Goal: Task Accomplishment & Management: Complete application form

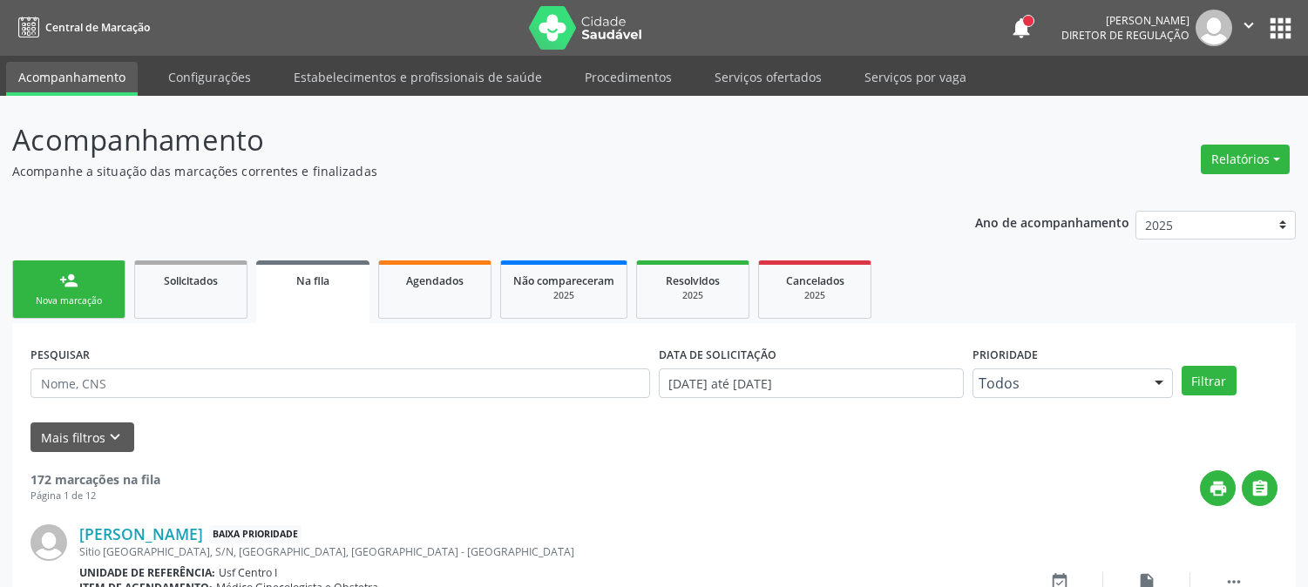
click at [41, 294] on div "Nova marcação" at bounding box center [68, 300] width 87 height 13
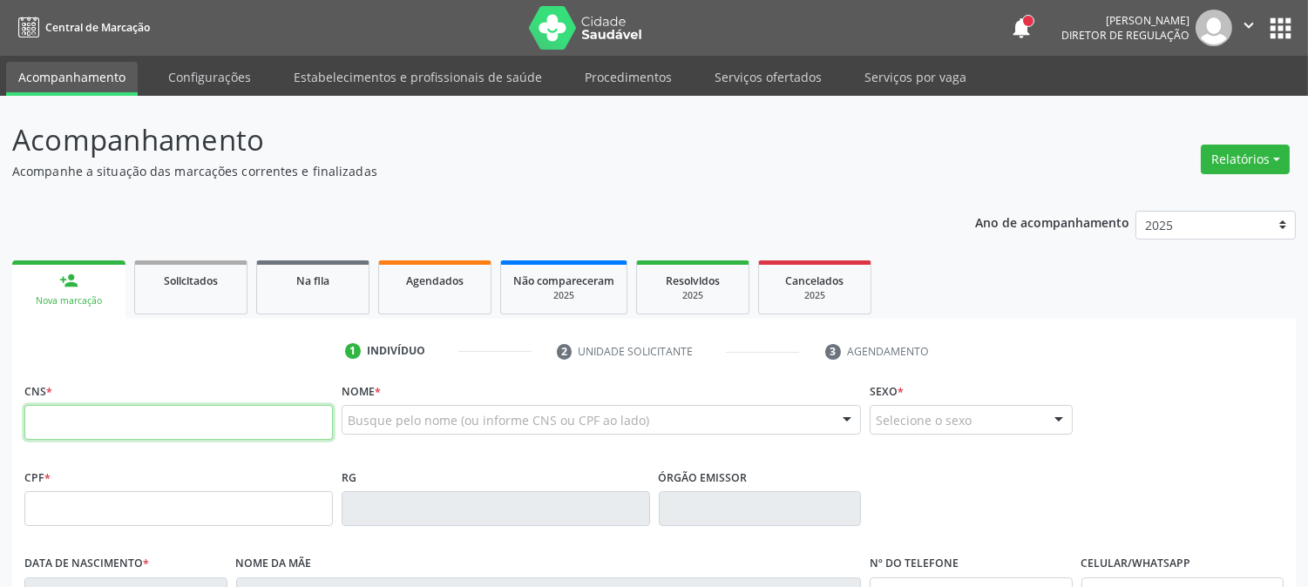
click at [261, 418] on input "text" at bounding box center [178, 422] width 308 height 35
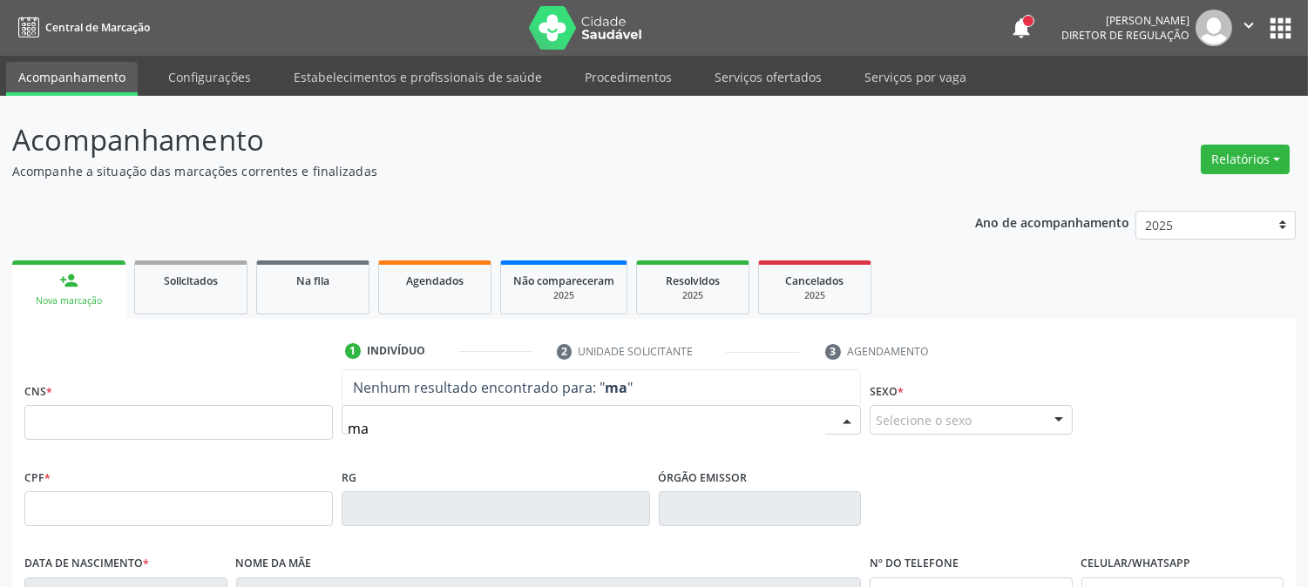
type input "m"
type input "701 8092 5877 4278"
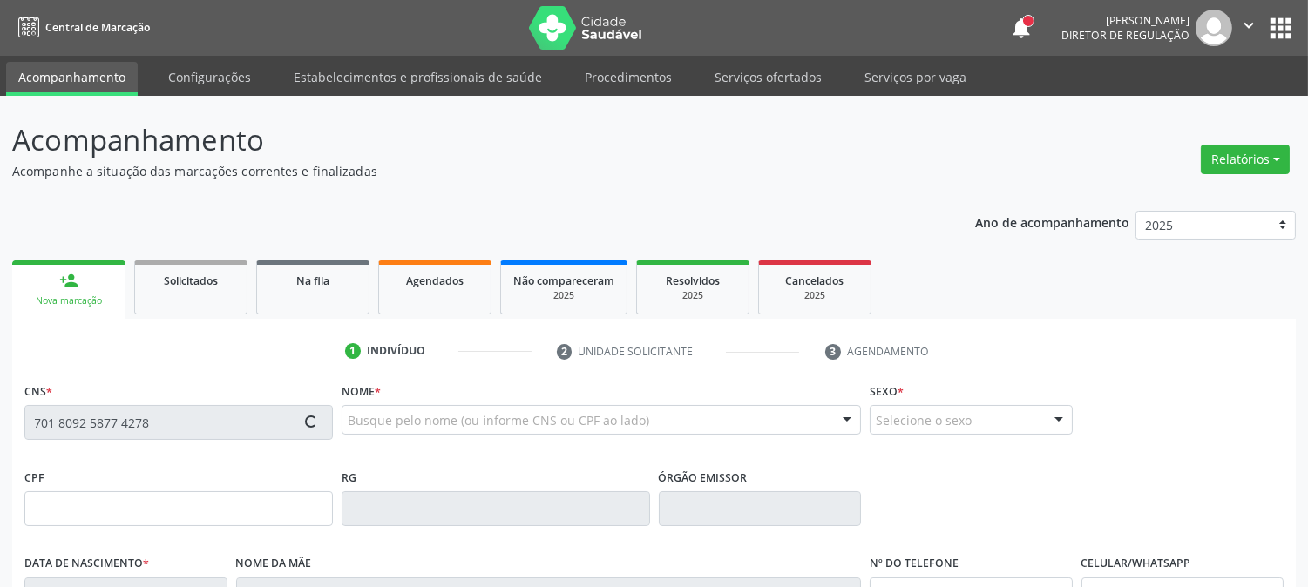
type input "080.318.344-58"
type input "2[DATE]"
type input "Cicera [PERSON_NAME]"
type input "[PHONE_NUMBER]"
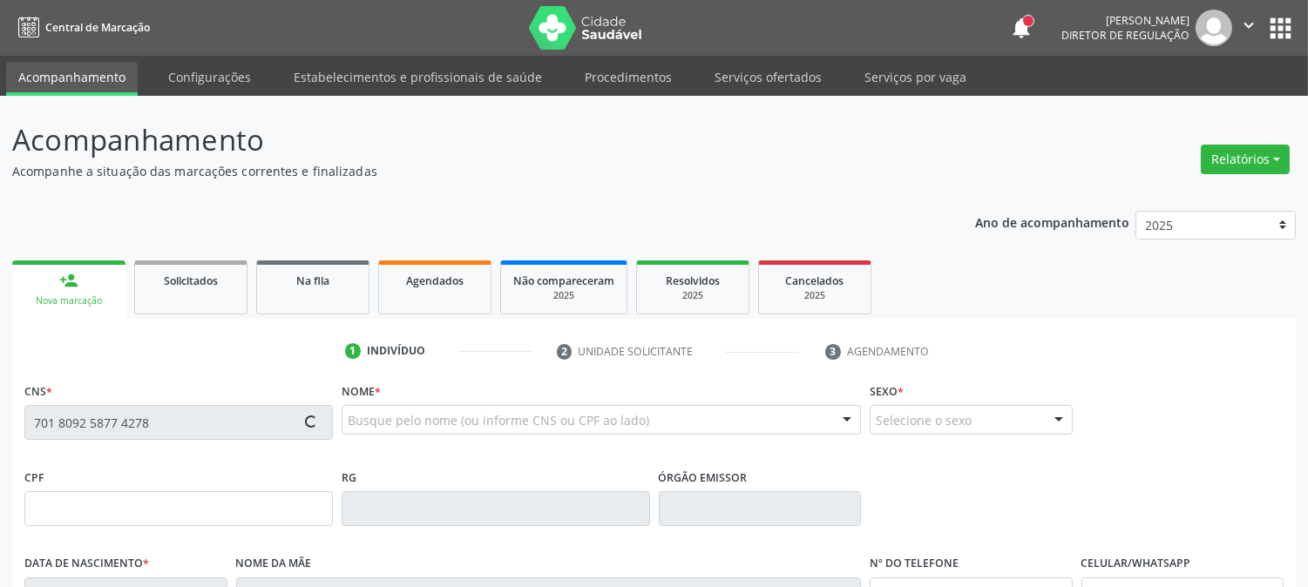
type input "84"
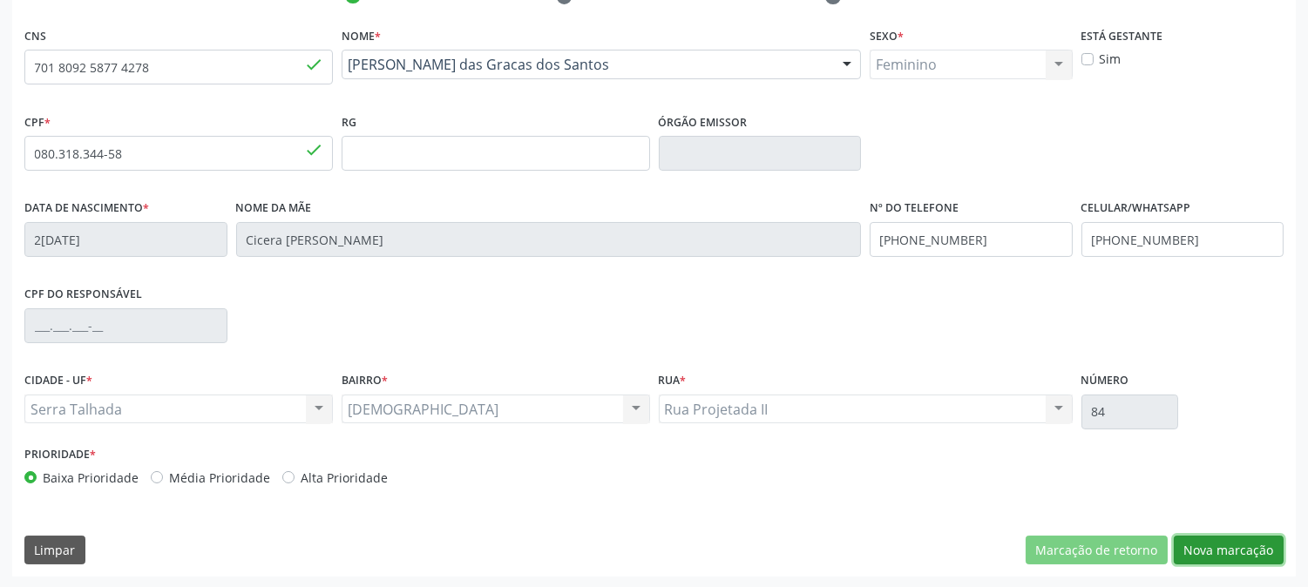
click at [1198, 558] on button "Nova marcação" at bounding box center [1229, 551] width 110 height 30
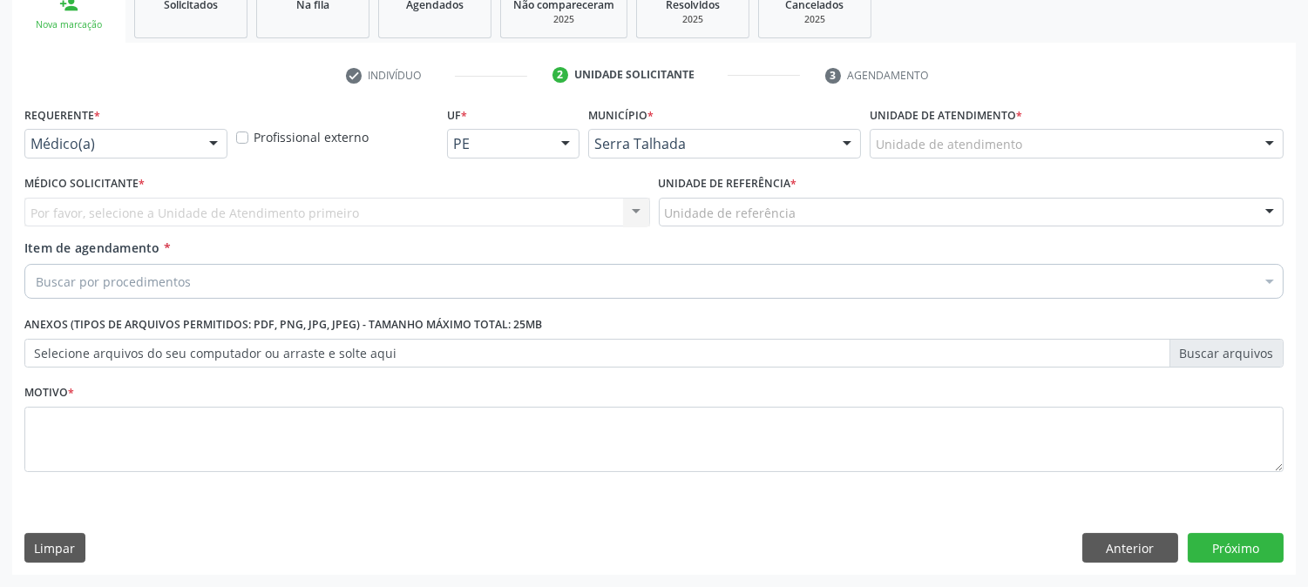
scroll to position [275, 0]
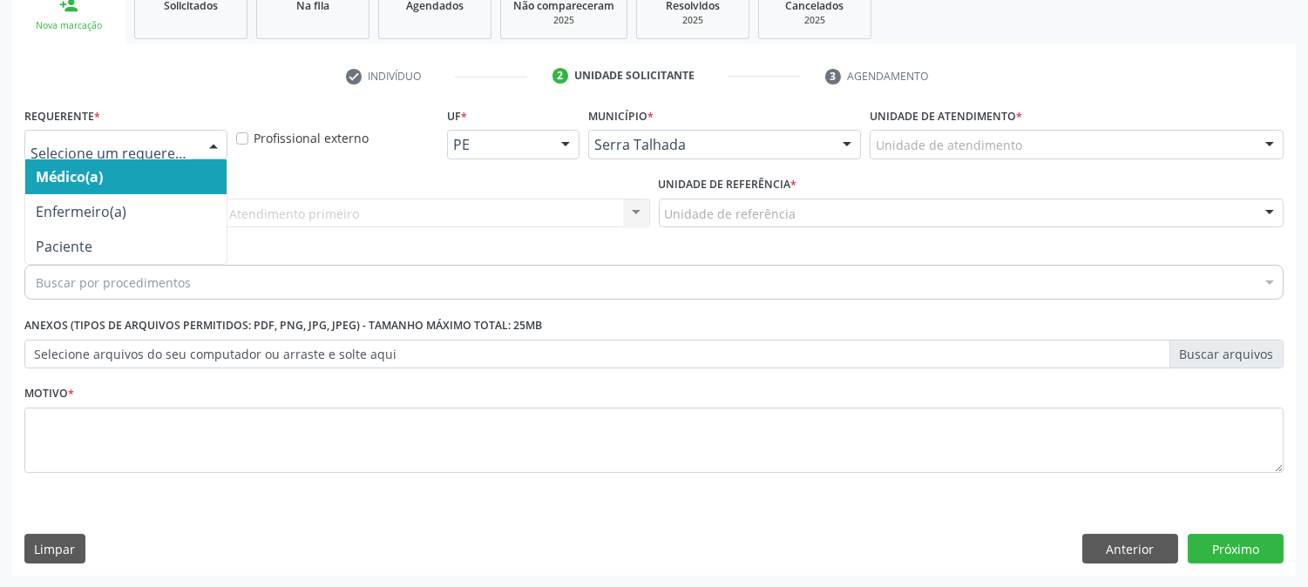
click at [88, 153] on div at bounding box center [125, 145] width 203 height 30
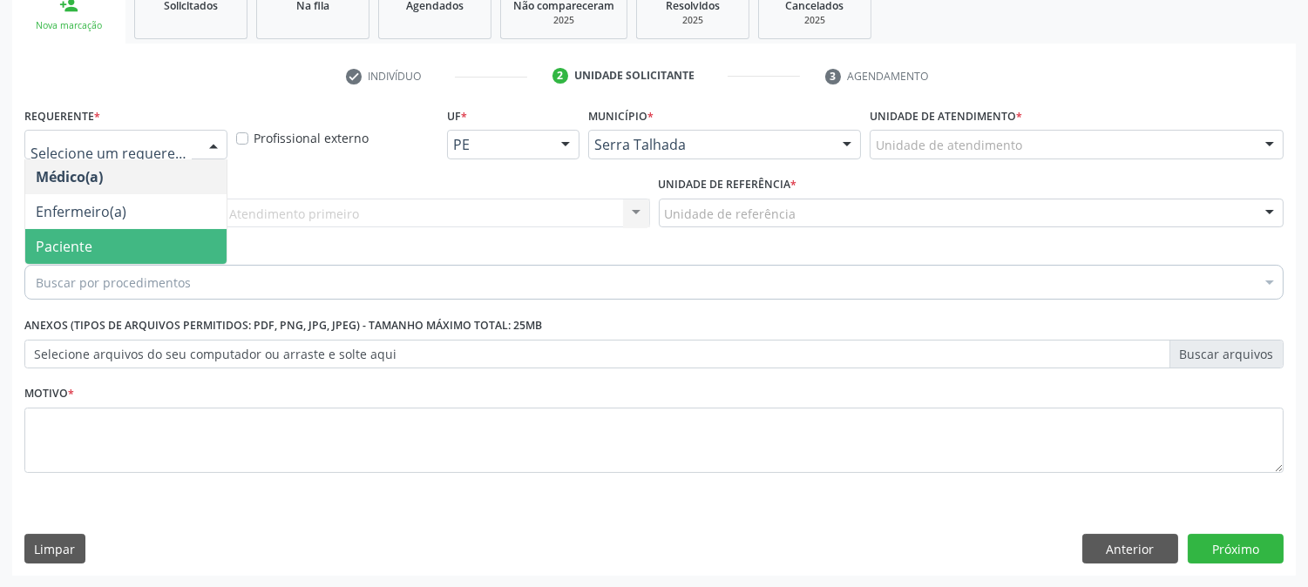
click at [88, 238] on span "Paciente" at bounding box center [64, 246] width 57 height 19
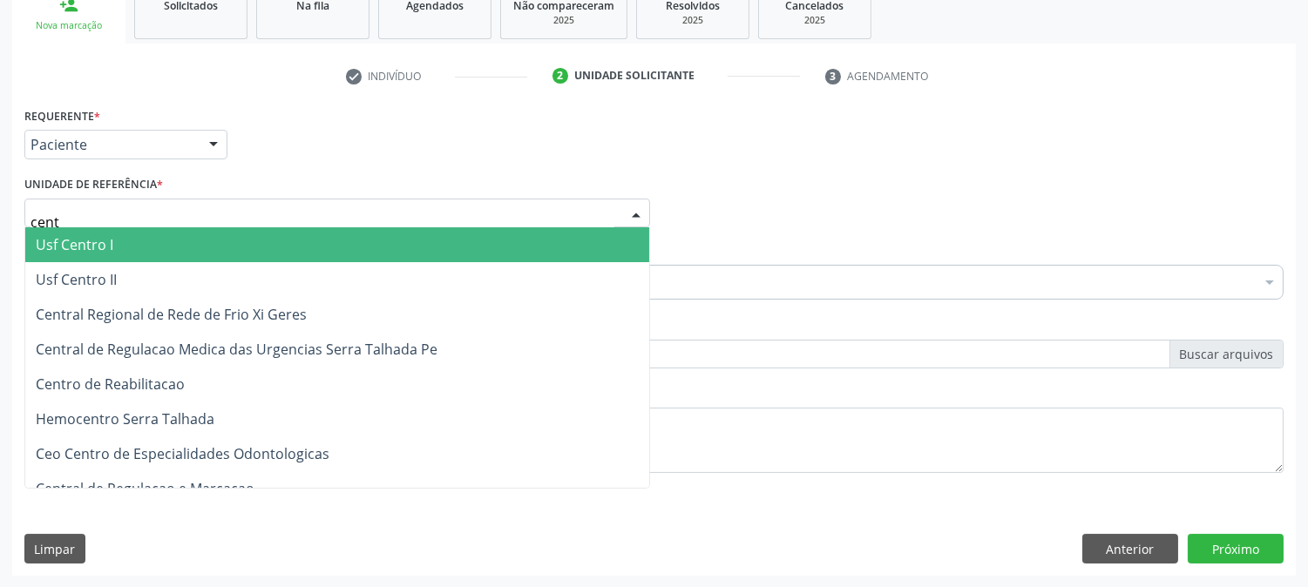
type input "centr"
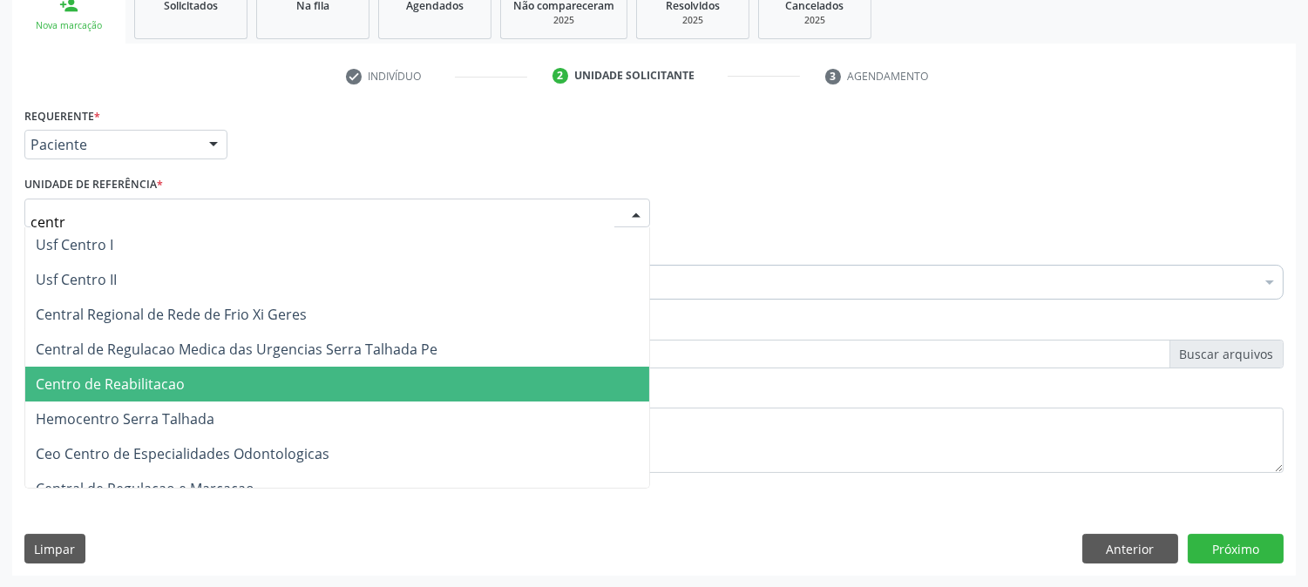
click at [178, 377] on span "Centro de Reabilitacao" at bounding box center [110, 384] width 149 height 19
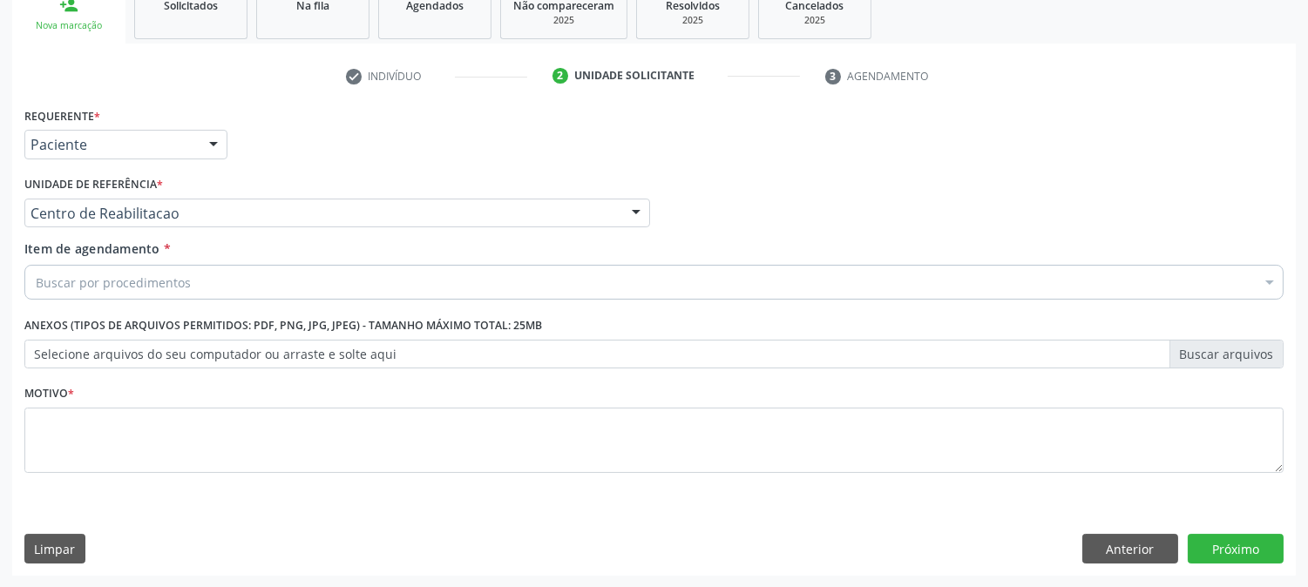
click at [189, 286] on div "Buscar por procedimentos" at bounding box center [653, 282] width 1259 height 35
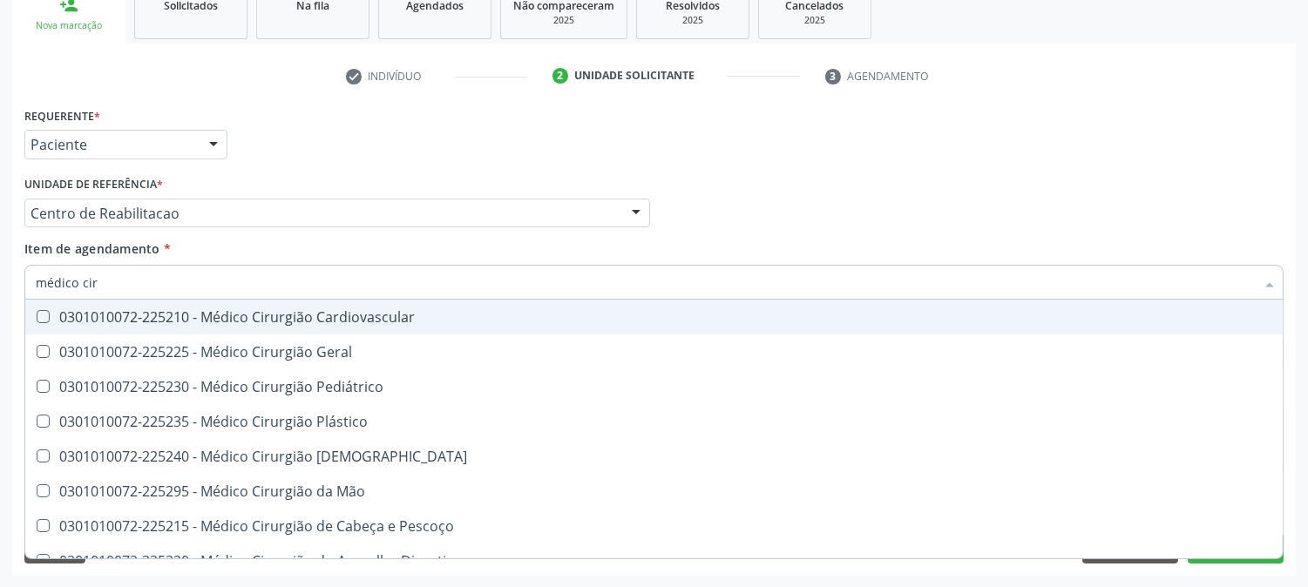
type input "médico ciru"
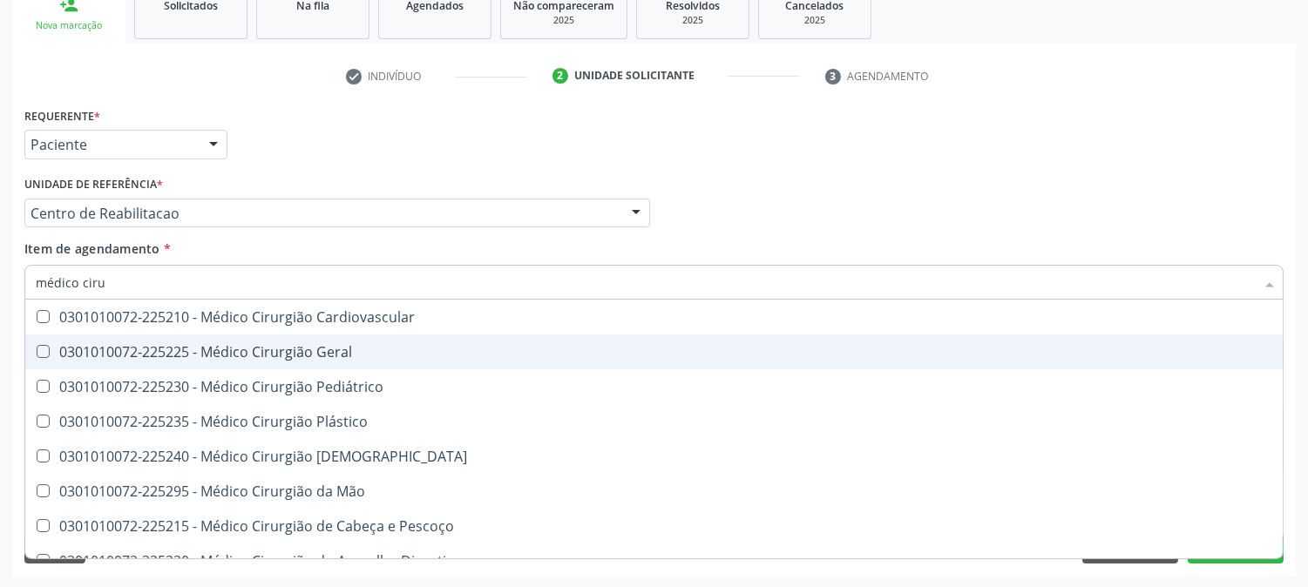
click at [99, 346] on div "0301010072-225225 - Médico Cirurgião Geral" at bounding box center [654, 352] width 1236 height 14
checkbox Geral "true"
click at [12, 343] on div "Requerente * Paciente Médico(a) Enfermeiro(a) Paciente Nenhum resultado encontr…" at bounding box center [653, 339] width 1283 height 473
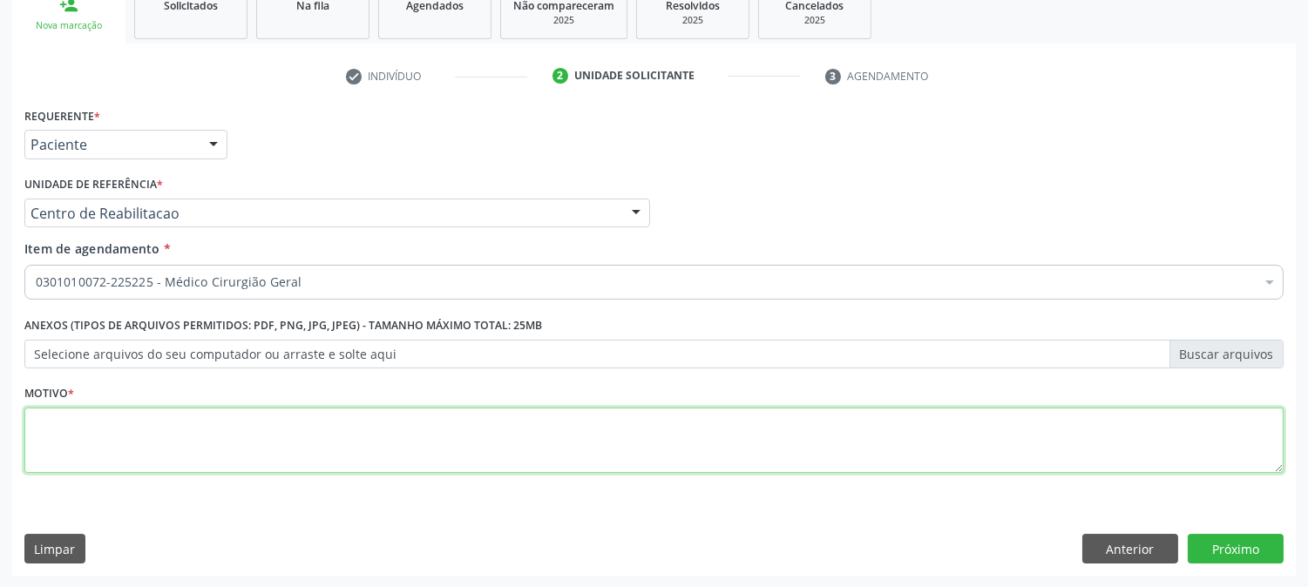
click at [110, 436] on textarea at bounding box center [653, 441] width 1259 height 66
type textarea "."
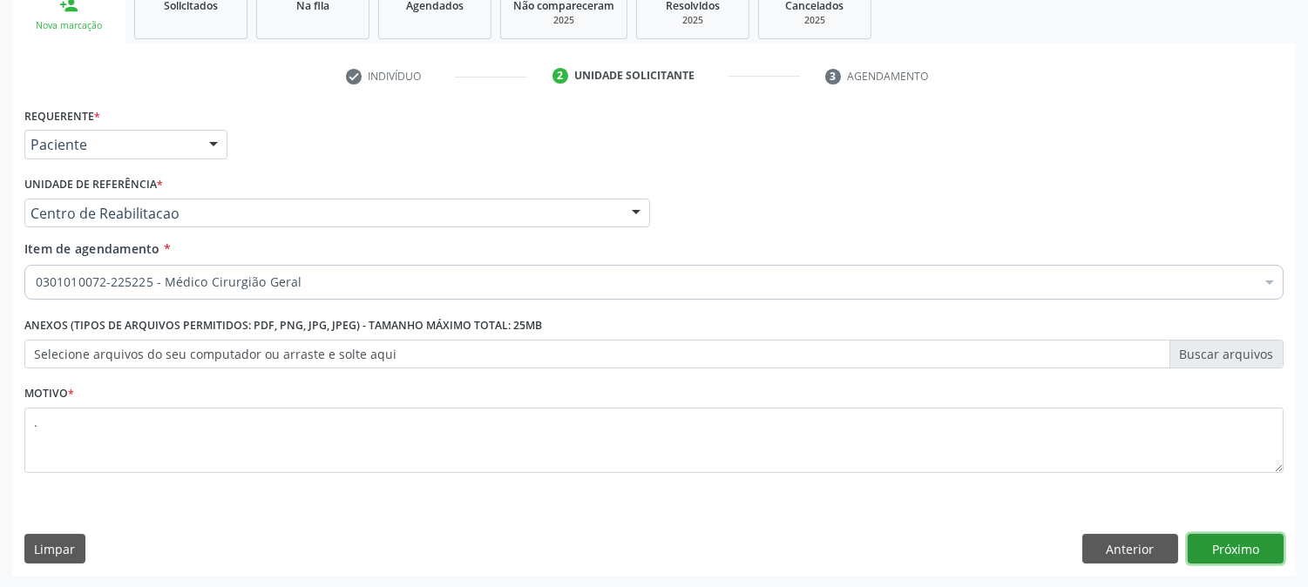
click at [1208, 545] on button "Próximo" at bounding box center [1235, 549] width 96 height 30
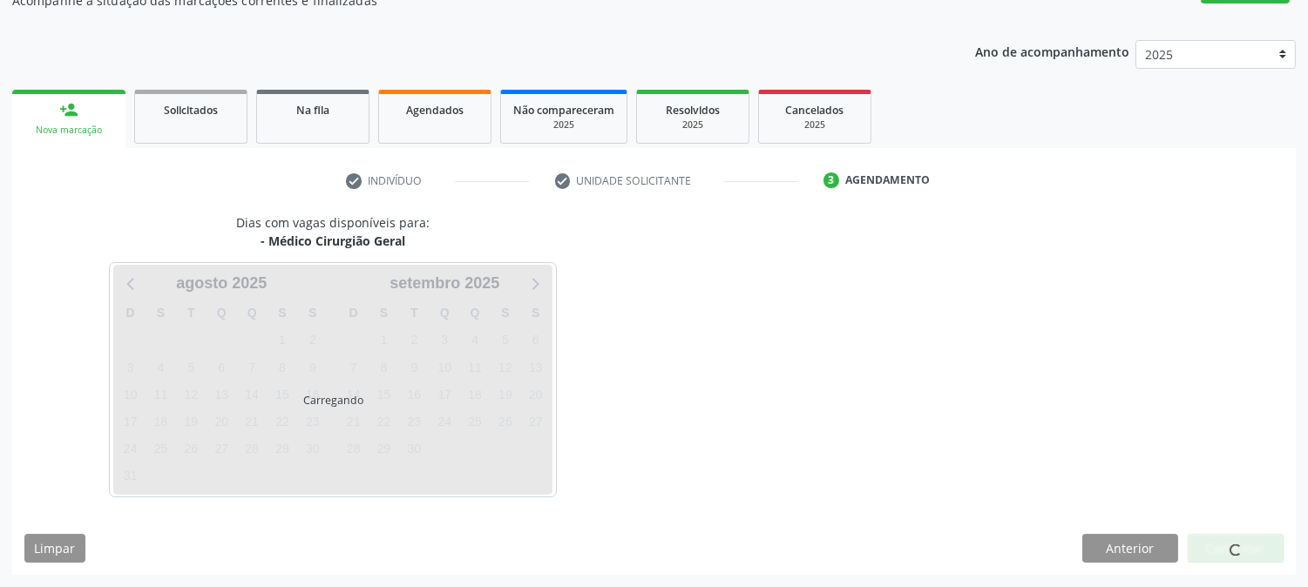
scroll to position [170, 0]
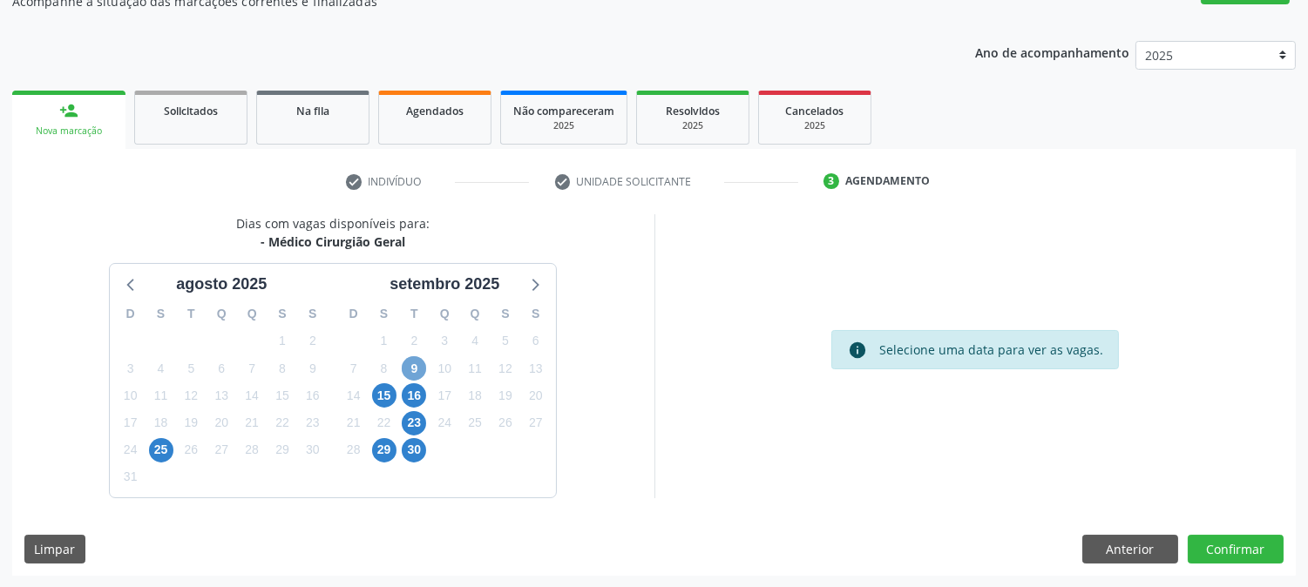
click at [419, 375] on span "9" at bounding box center [414, 368] width 24 height 24
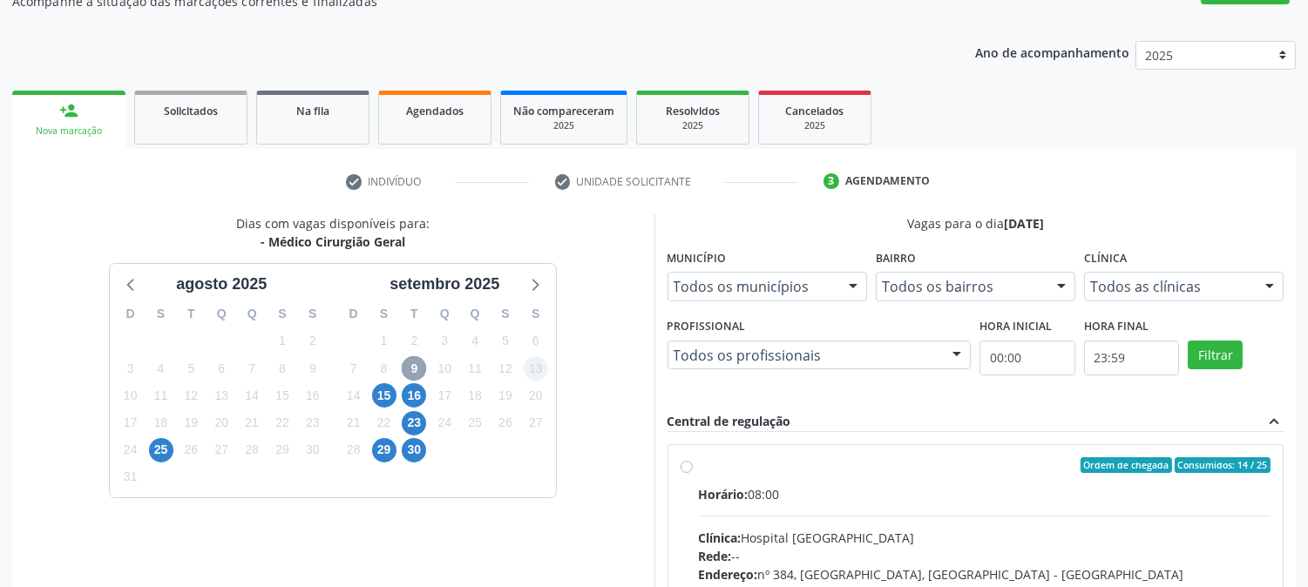
scroll to position [422, 0]
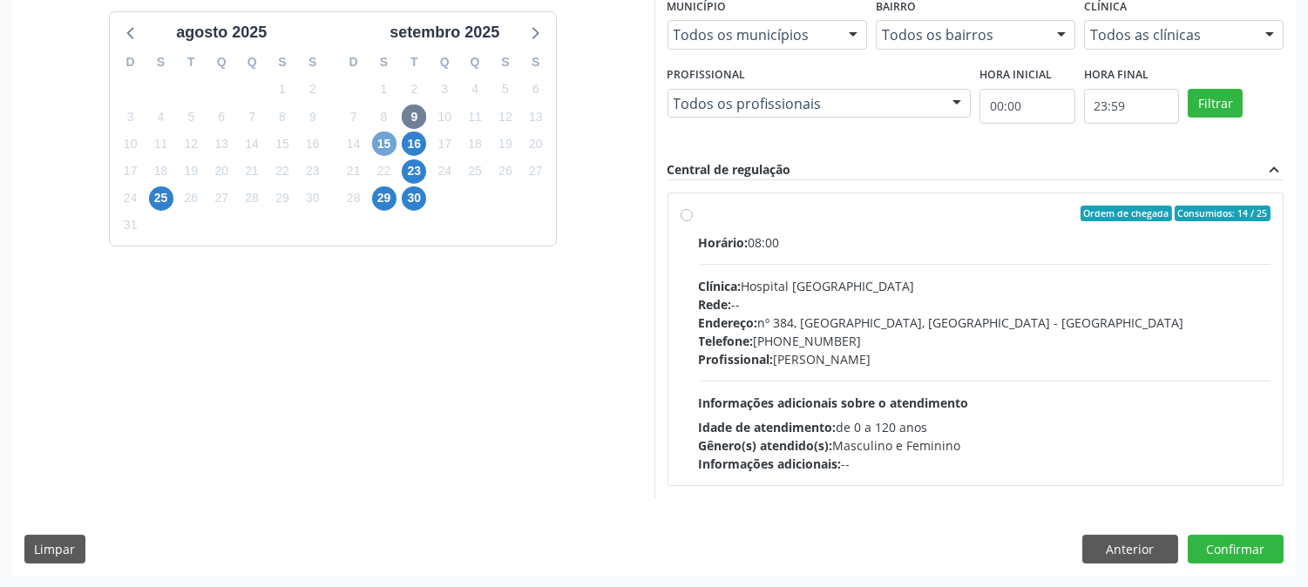
click at [389, 137] on span "15" at bounding box center [384, 144] width 24 height 24
click at [843, 372] on div "Horário: 08:30 Clínica: Policlinica Municipal Rede: -- Endereço: Predio, nº S/N…" at bounding box center [985, 353] width 572 height 240
click at [693, 221] on input "Ordem de chegada Consumidos: 8 / 20 Horário: 08:30 Clínica: Policlinica Municip…" at bounding box center [686, 214] width 12 height 16
radio input "true"
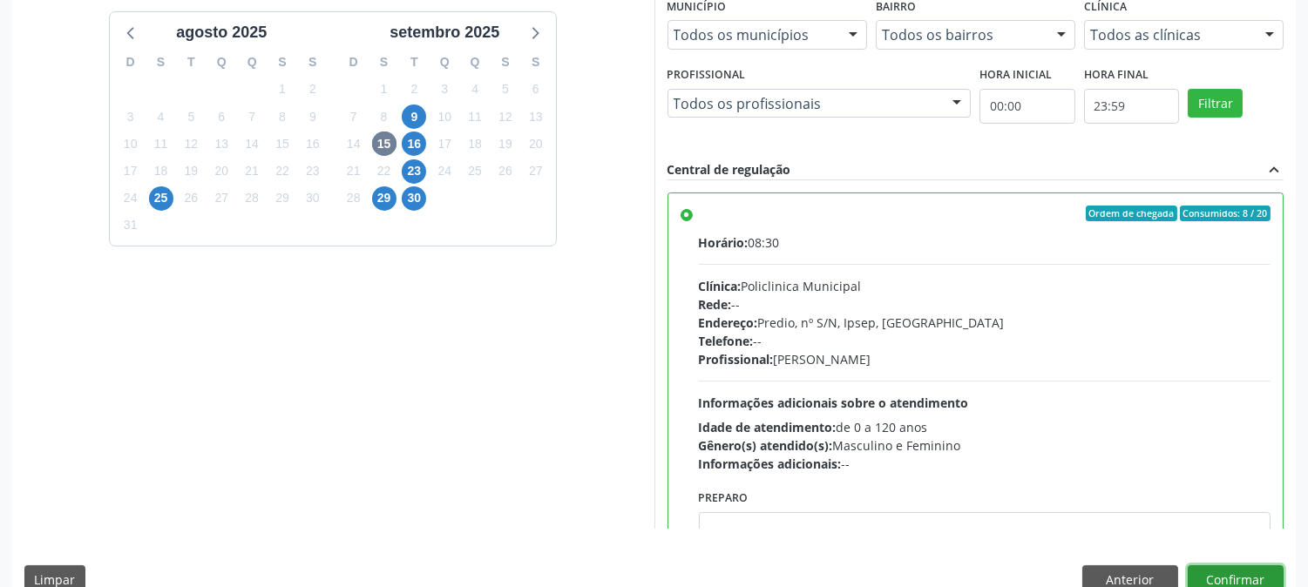
click at [1228, 575] on button "Confirmar" at bounding box center [1235, 580] width 96 height 30
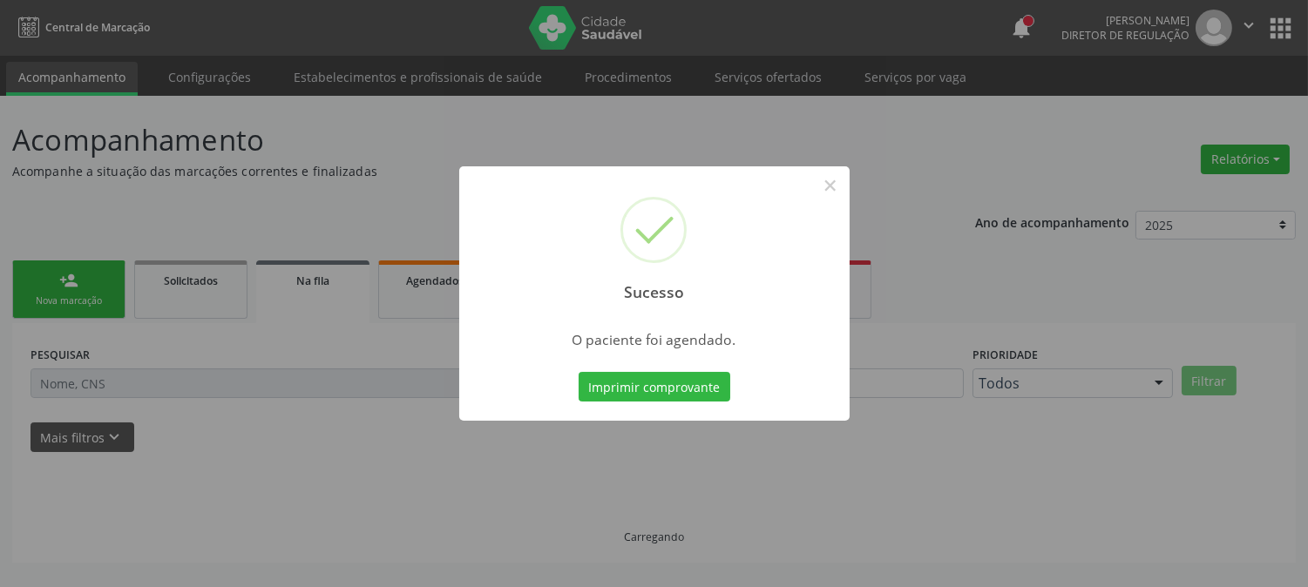
scroll to position [0, 0]
click at [698, 384] on button "Imprimir comprovante" at bounding box center [654, 387] width 152 height 30
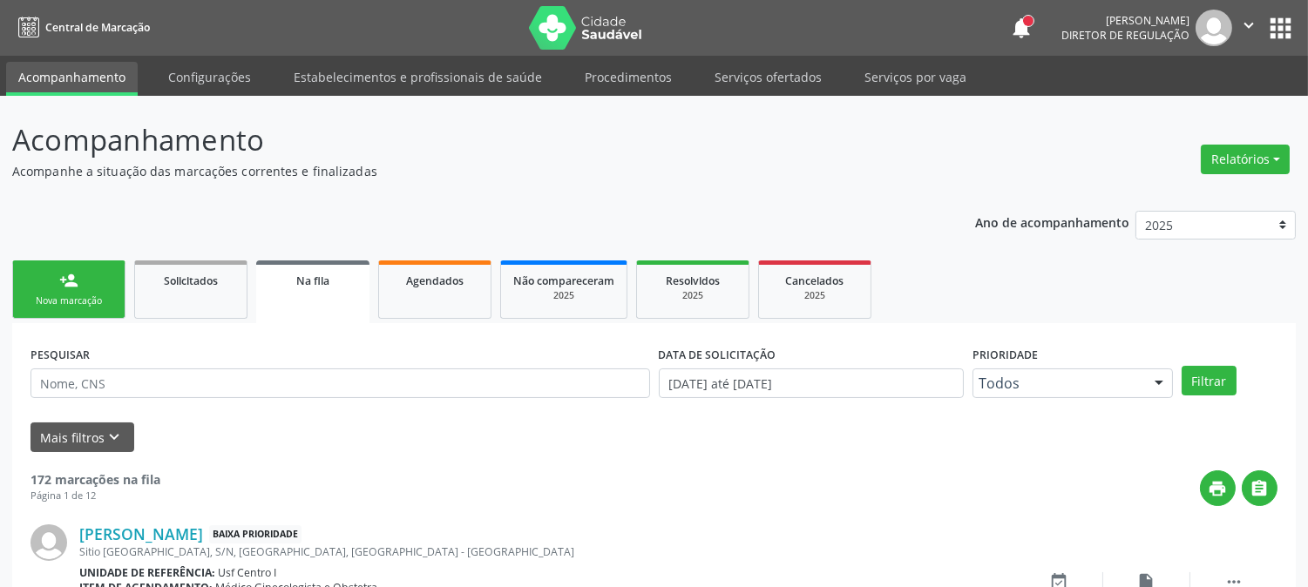
click at [59, 280] on div "person_add" at bounding box center [68, 280] width 19 height 19
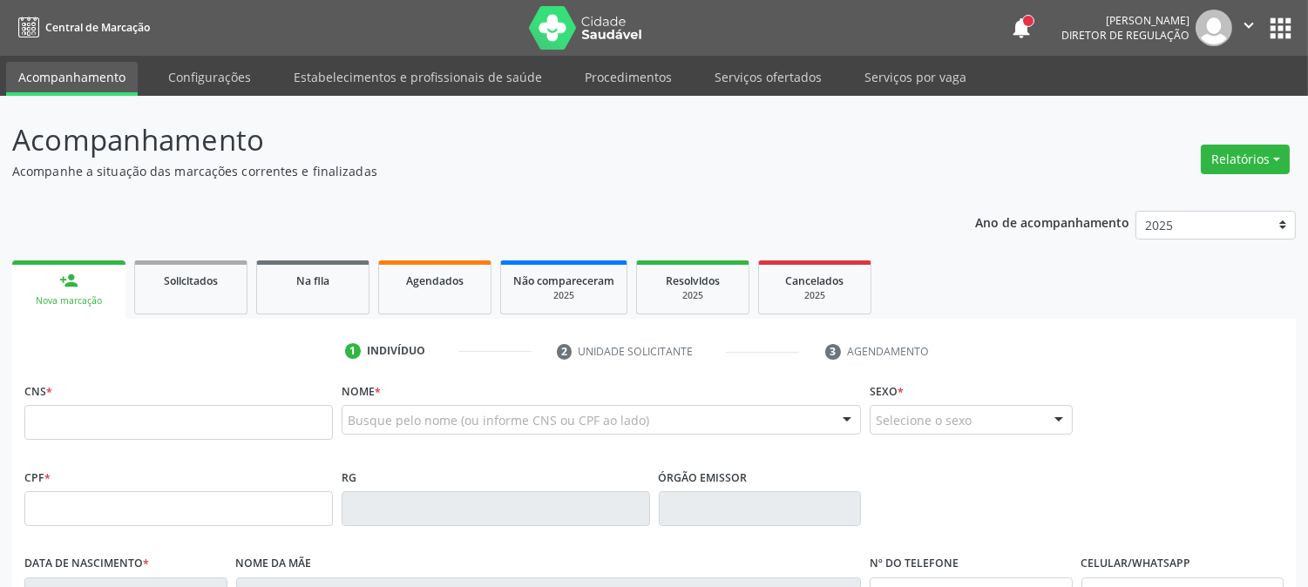
click at [103, 286] on link "person_add Nova marcação" at bounding box center [68, 289] width 113 height 58
click at [274, 411] on input "text" at bounding box center [178, 422] width 308 height 35
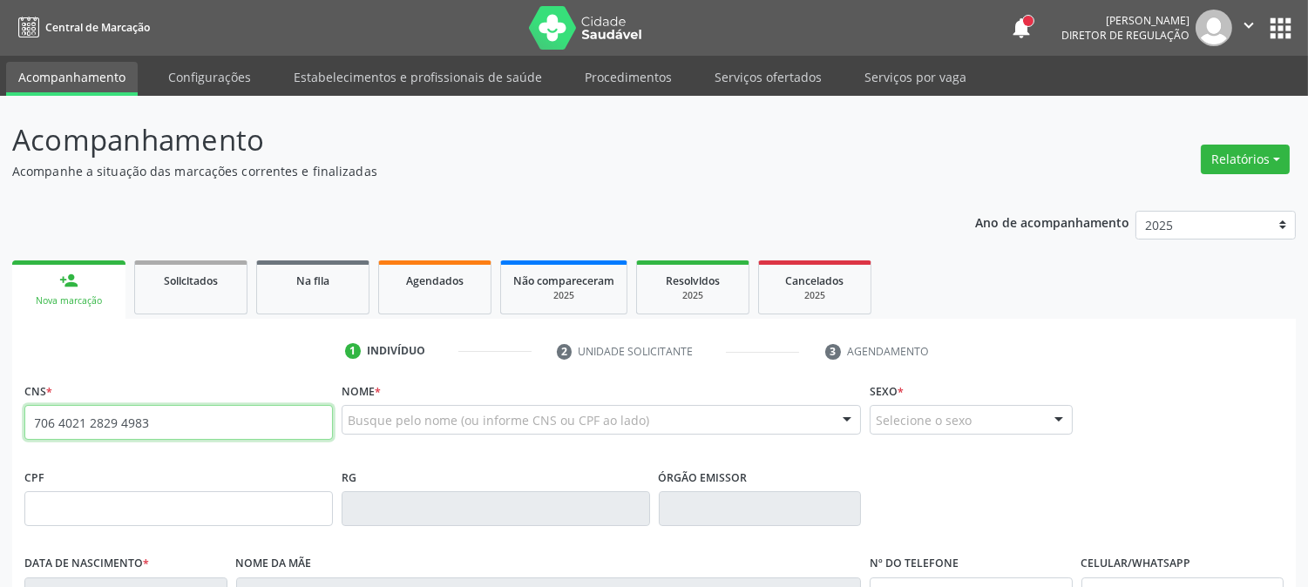
type input "706 4021 2829 4983"
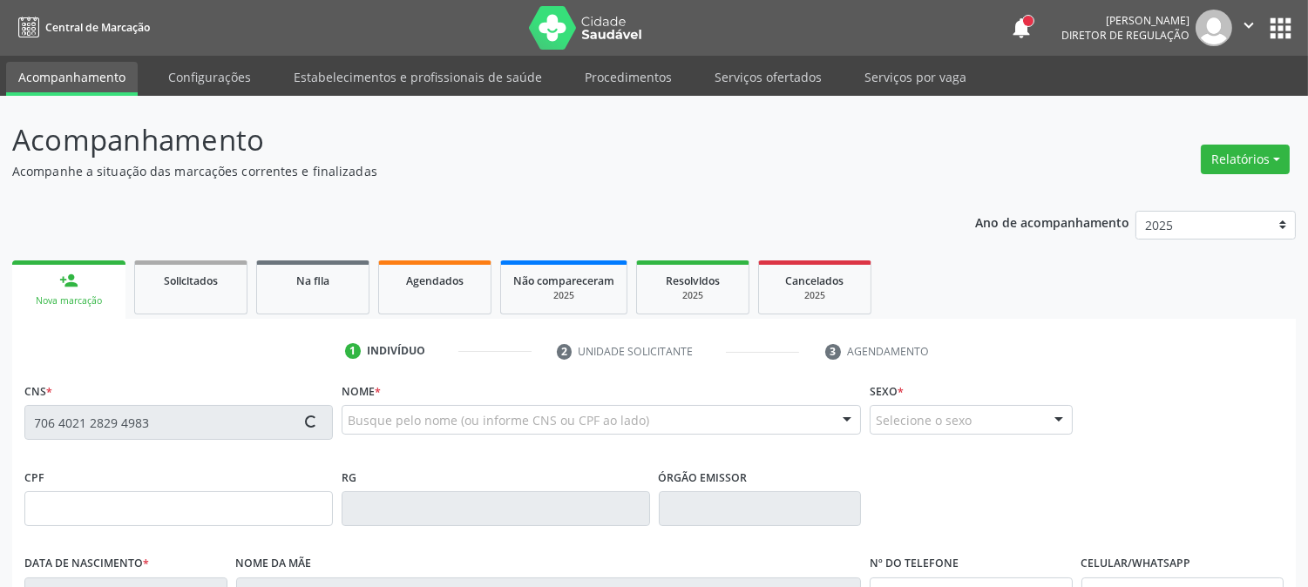
type input "712.345.714-55"
type input "0[DATE]"
type input "[PERSON_NAME]"
type input "[PHONE_NUMBER]"
type input "026.123.514-18"
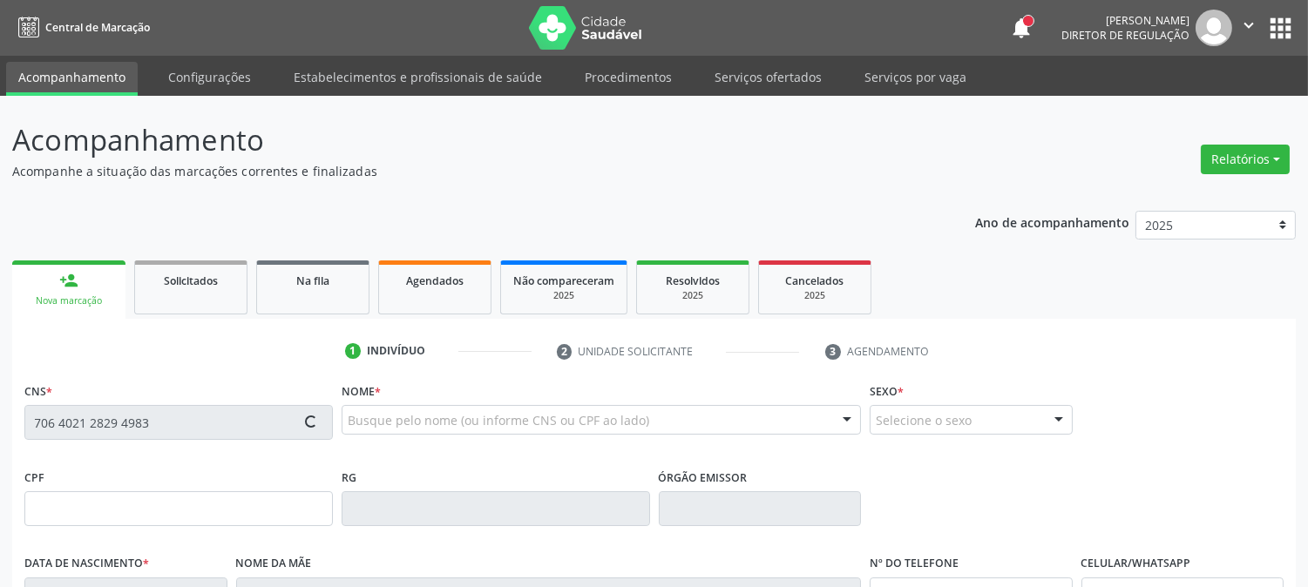
type input "1329"
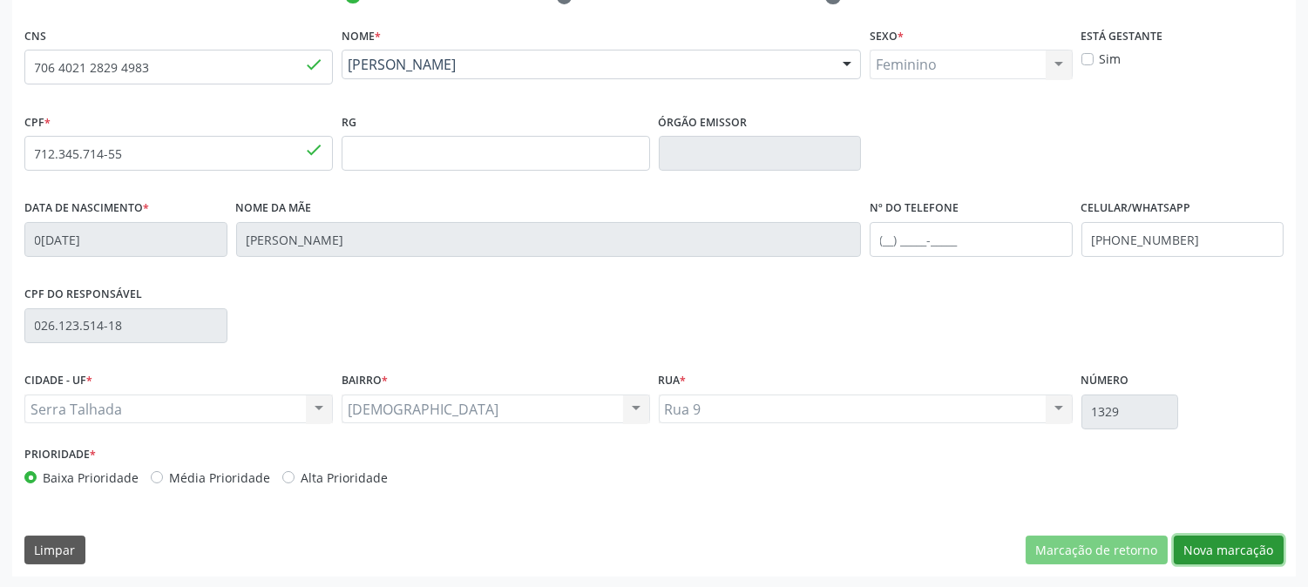
click at [1202, 551] on button "Nova marcação" at bounding box center [1229, 551] width 110 height 30
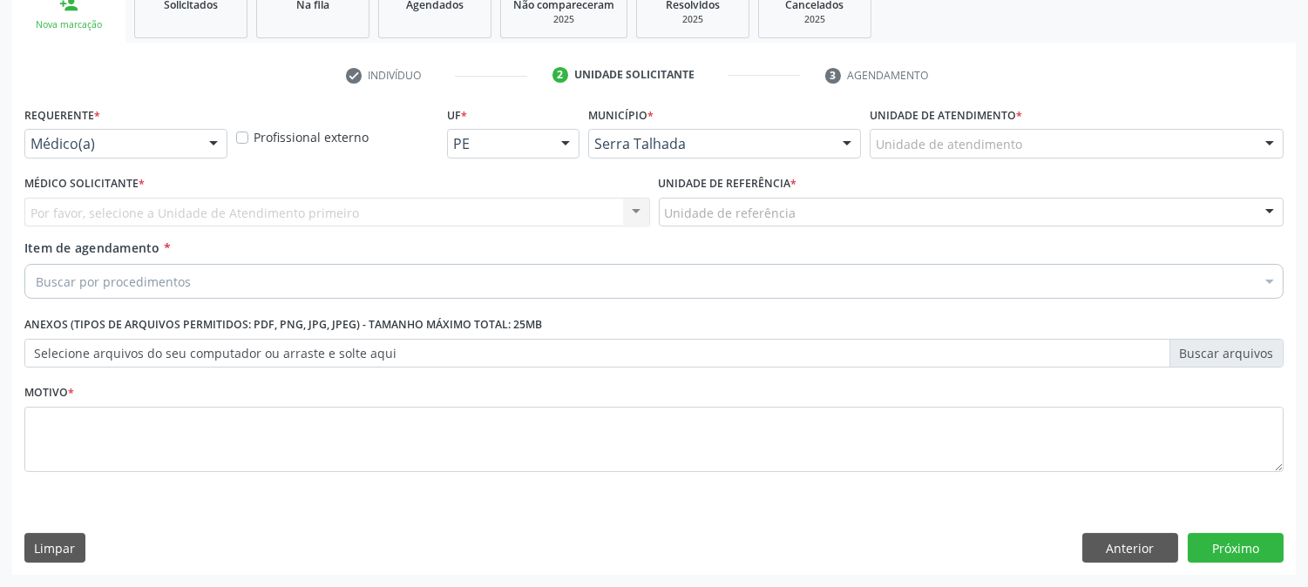
scroll to position [275, 0]
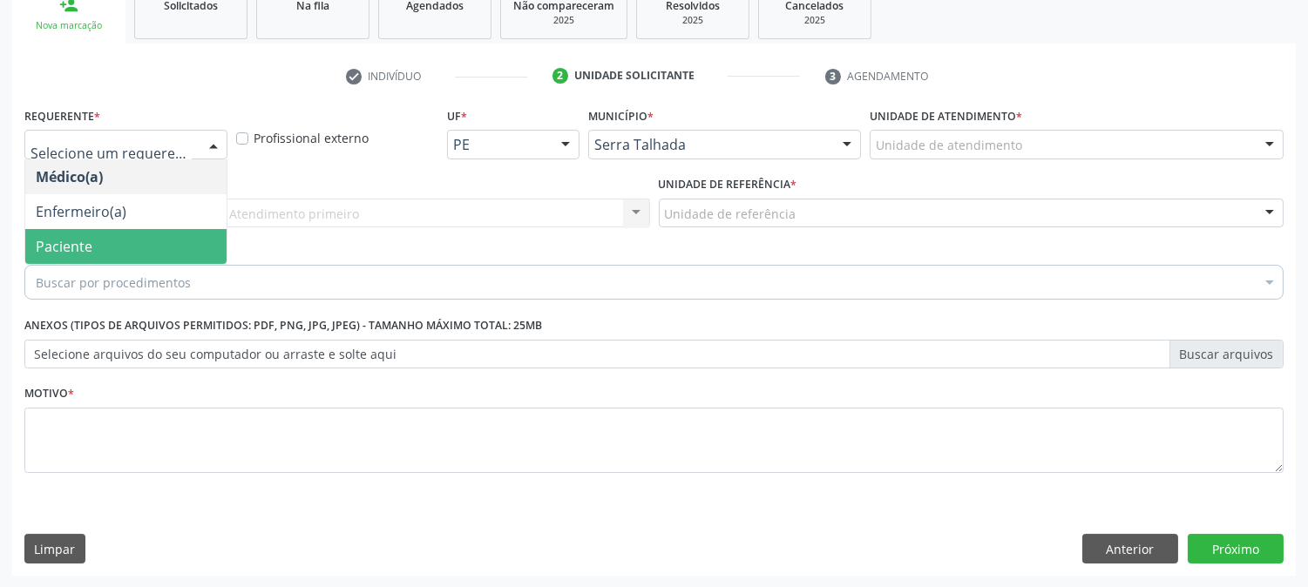
click at [145, 248] on span "Paciente" at bounding box center [125, 246] width 201 height 35
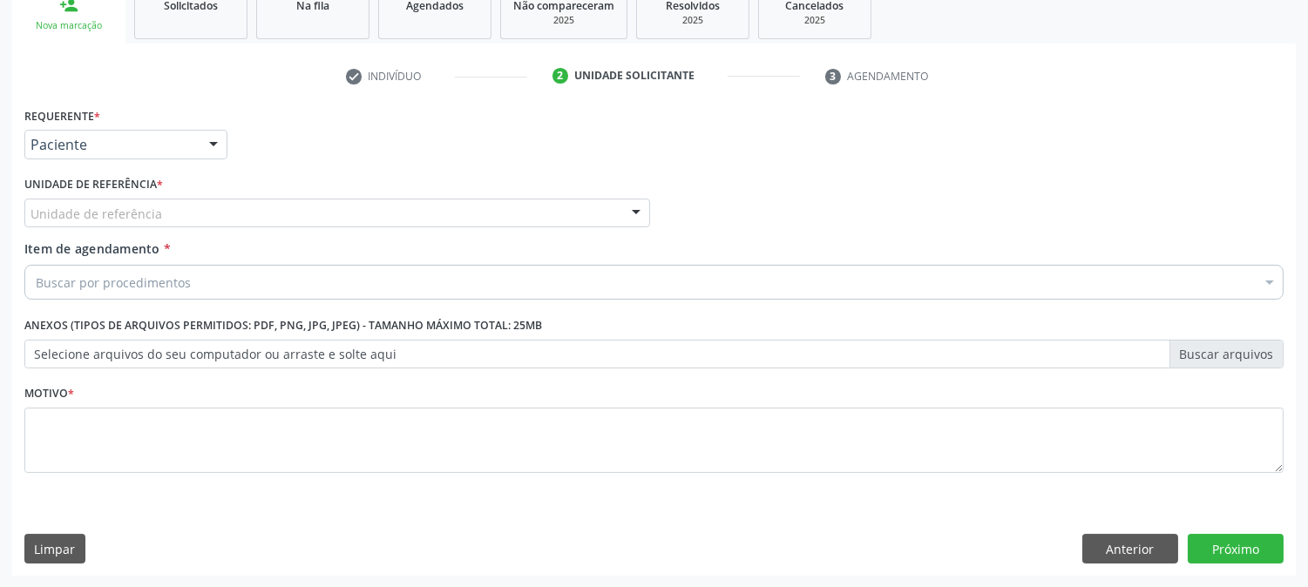
click at [179, 206] on div "Unidade de referência" at bounding box center [337, 214] width 626 height 30
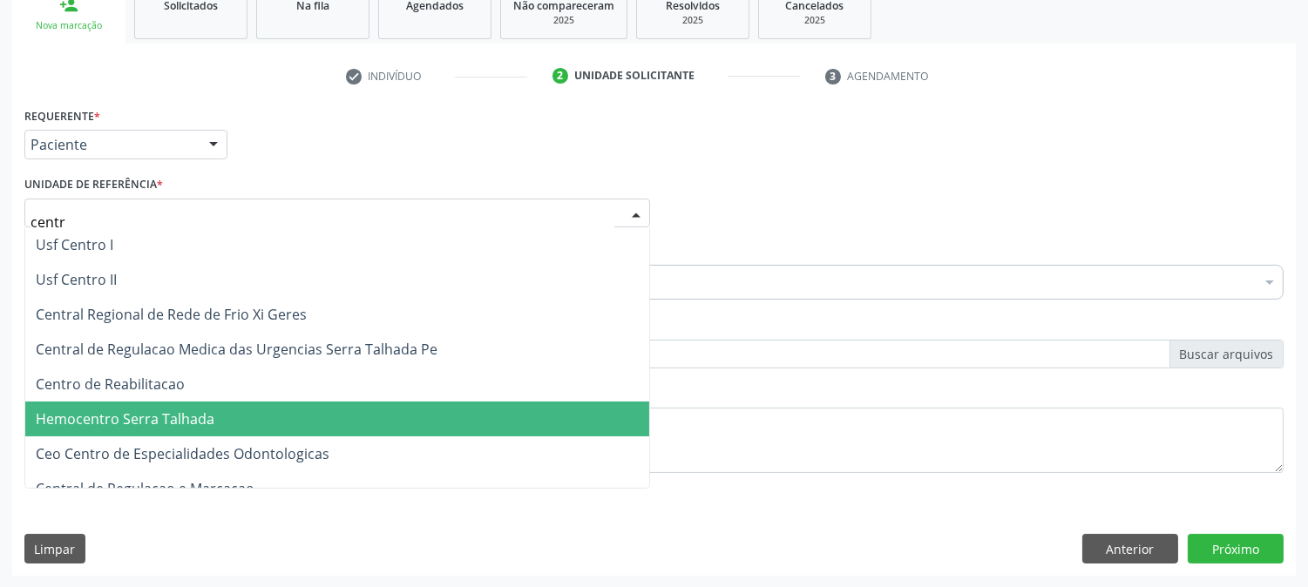
click at [183, 402] on span "Hemocentro Serra Talhada" at bounding box center [337, 419] width 624 height 35
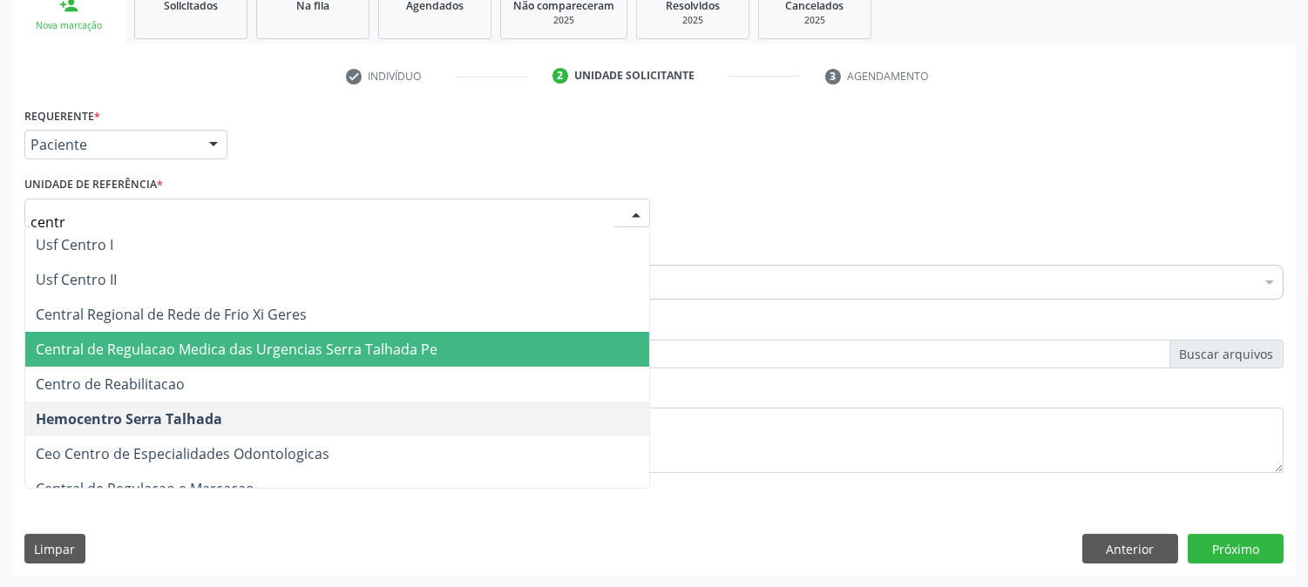
type input "centro"
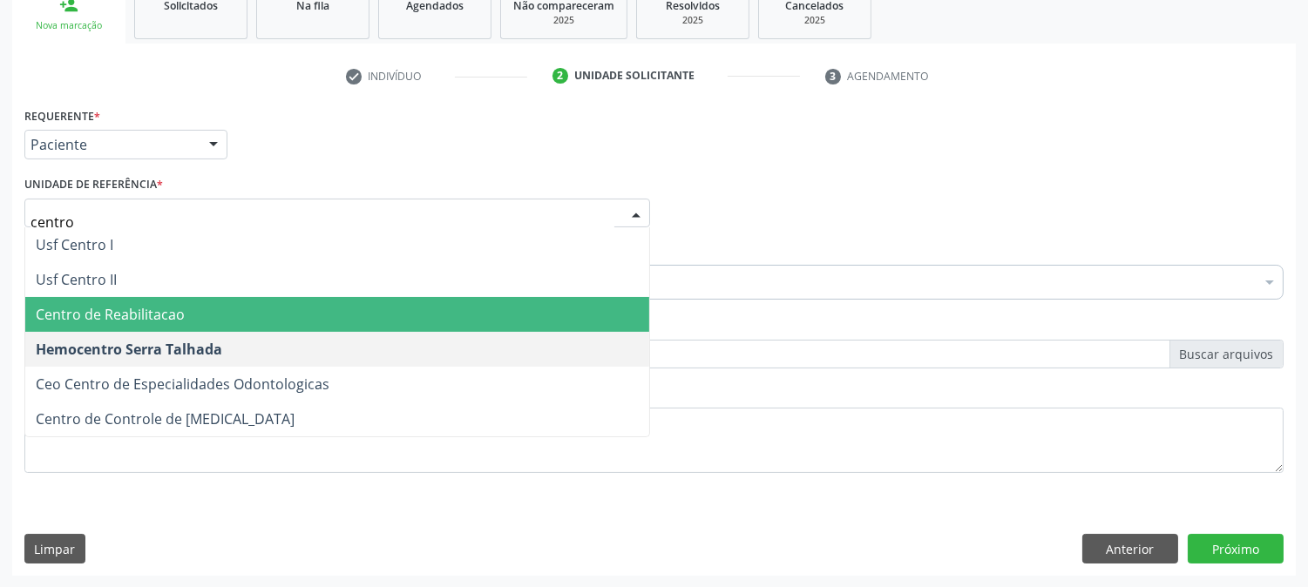
click at [213, 314] on span "Centro de Reabilitacao" at bounding box center [337, 314] width 624 height 35
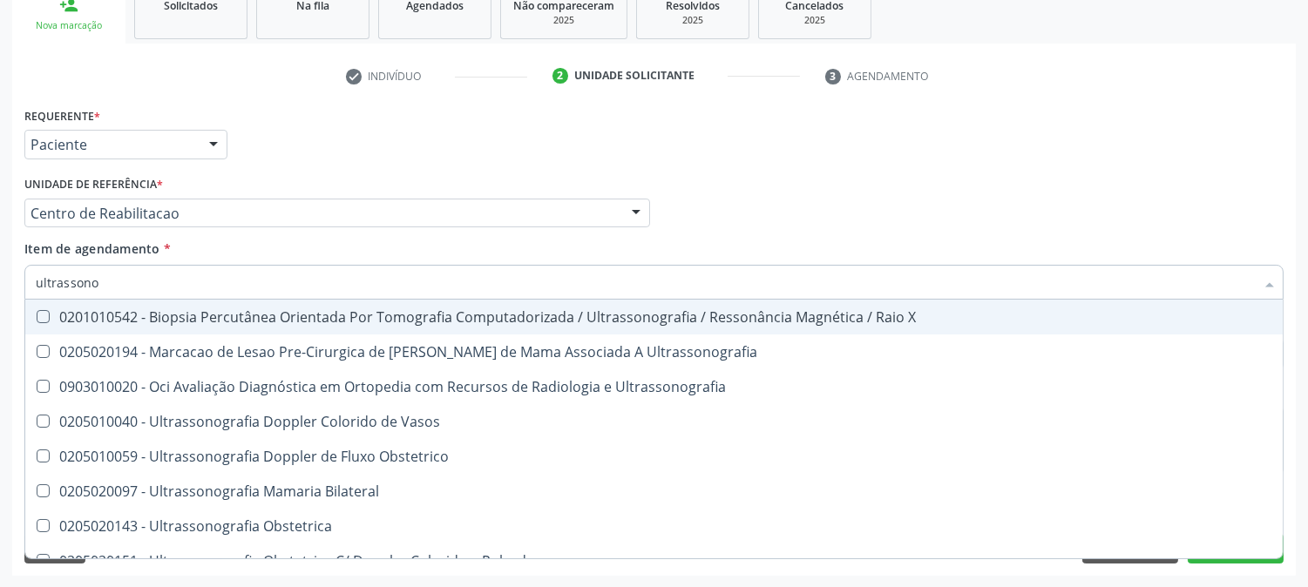
type input "ultrassonog"
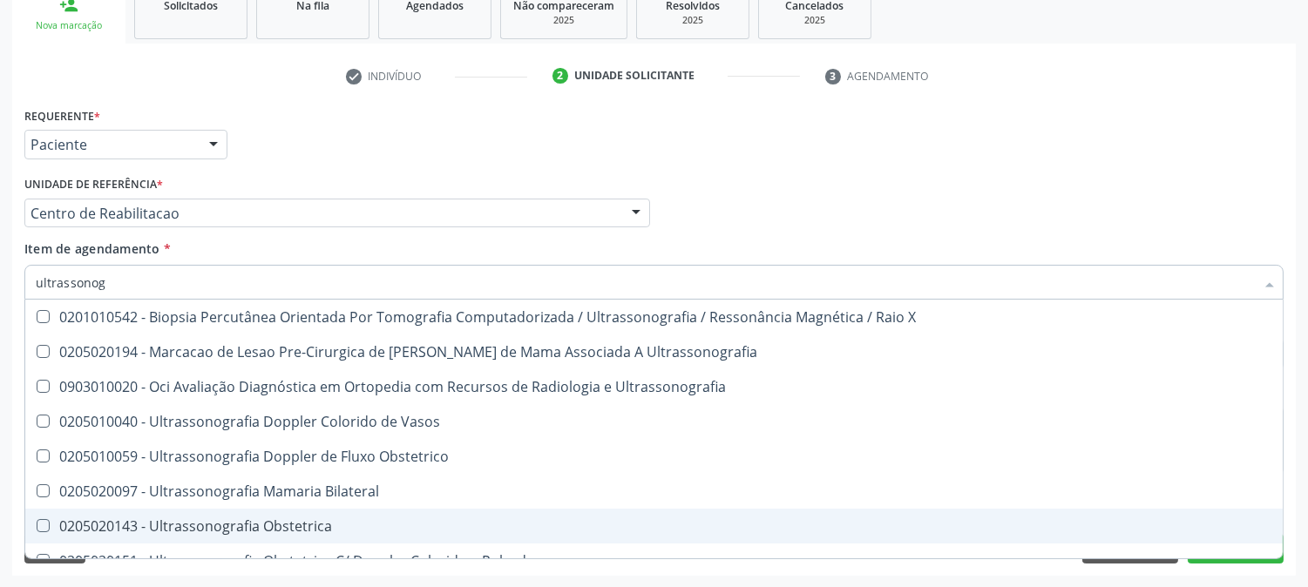
click at [258, 531] on div "0205020143 - Ultrassonografia Obstetrica" at bounding box center [654, 526] width 1236 height 14
checkbox Obstetrica "true"
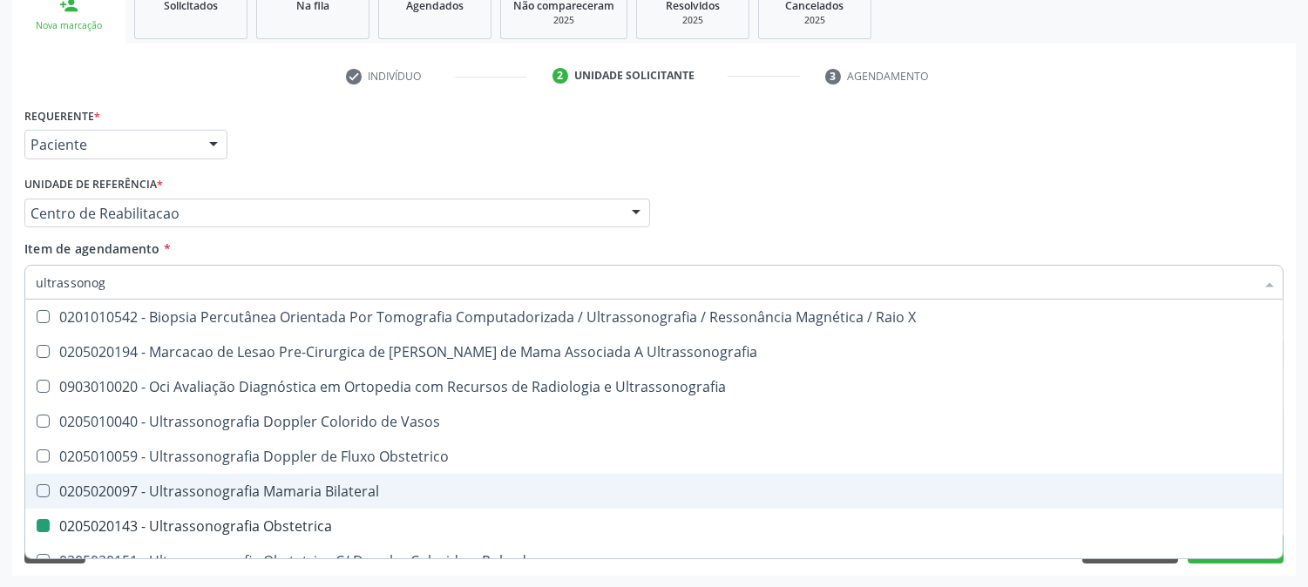
click at [0, 436] on div "Acompanhamento Acompanhe a situação das marcações correntes e finalizadas Relat…" at bounding box center [654, 205] width 1308 height 768
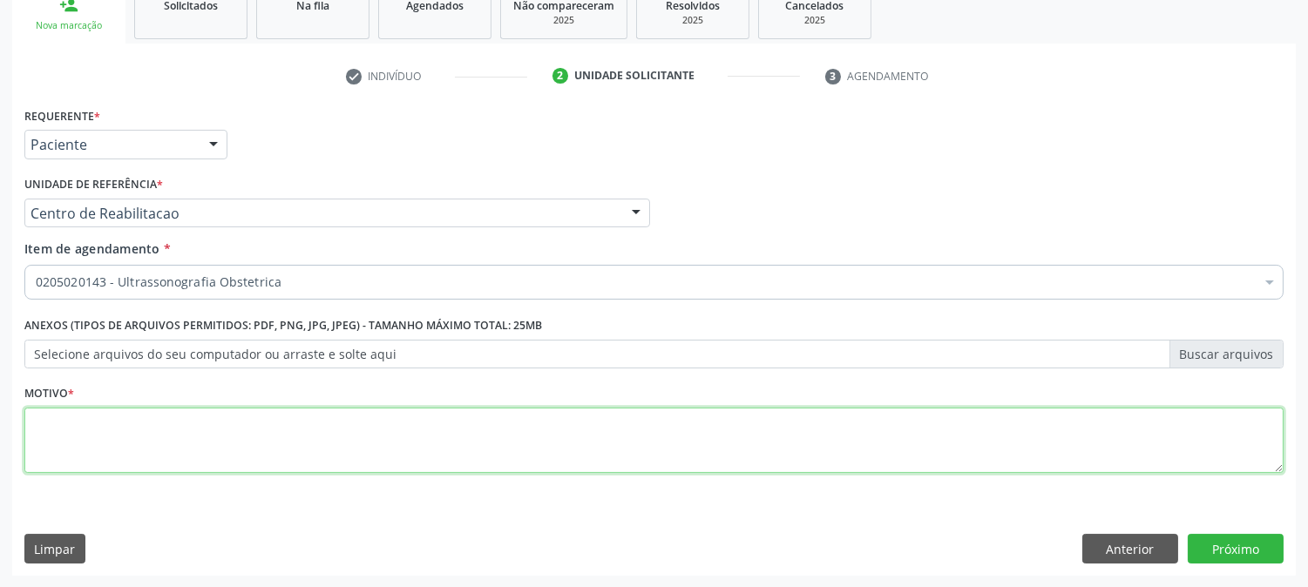
click at [338, 445] on textarea at bounding box center [653, 441] width 1259 height 66
type textarea "."
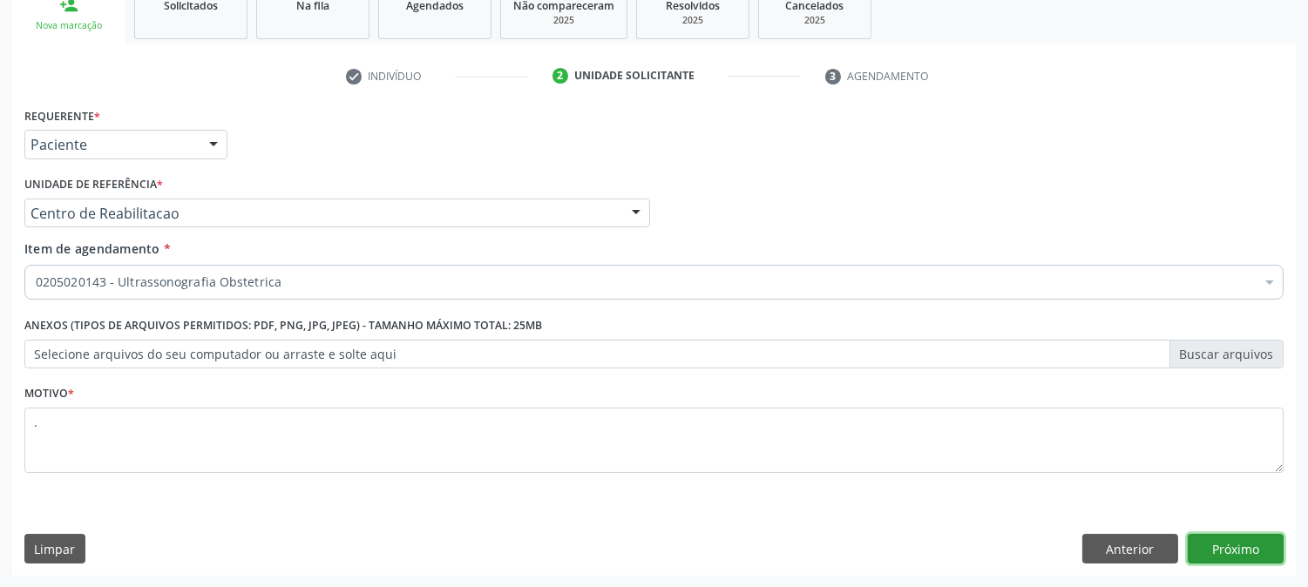
click at [1227, 545] on button "Próximo" at bounding box center [1235, 549] width 96 height 30
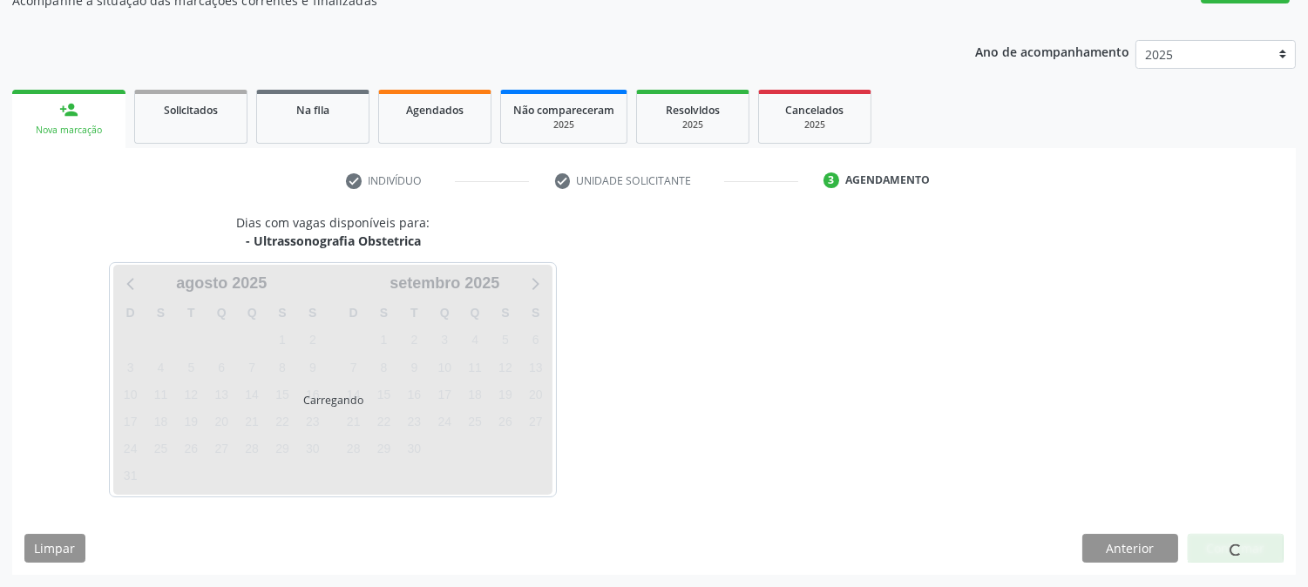
scroll to position [170, 0]
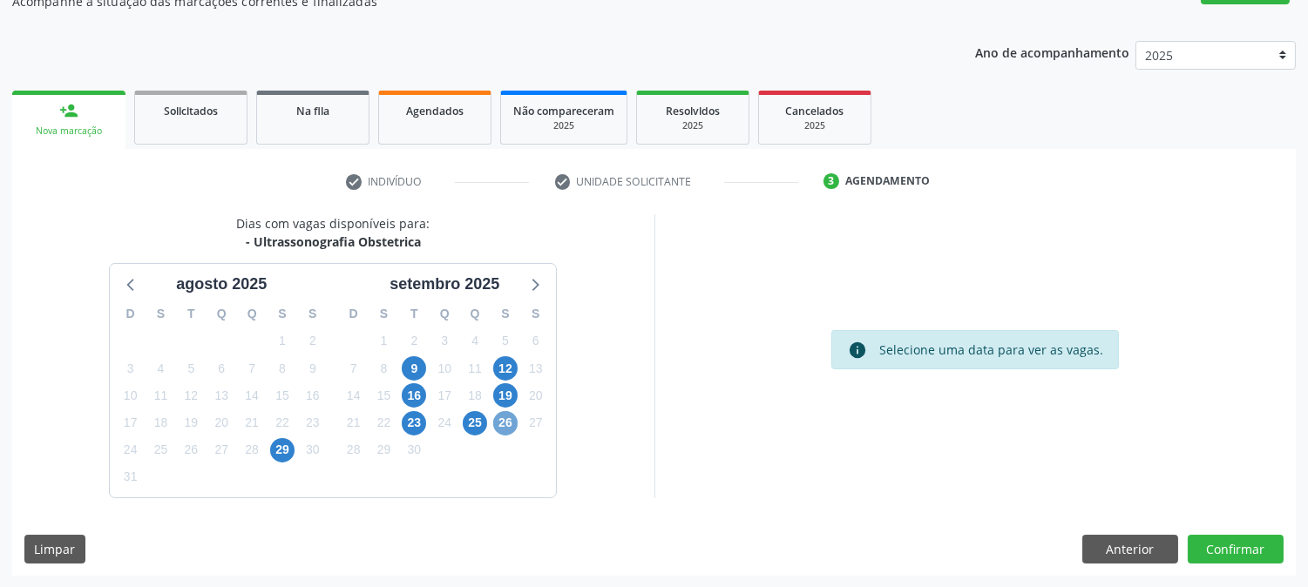
click at [498, 421] on span "26" at bounding box center [505, 423] width 24 height 24
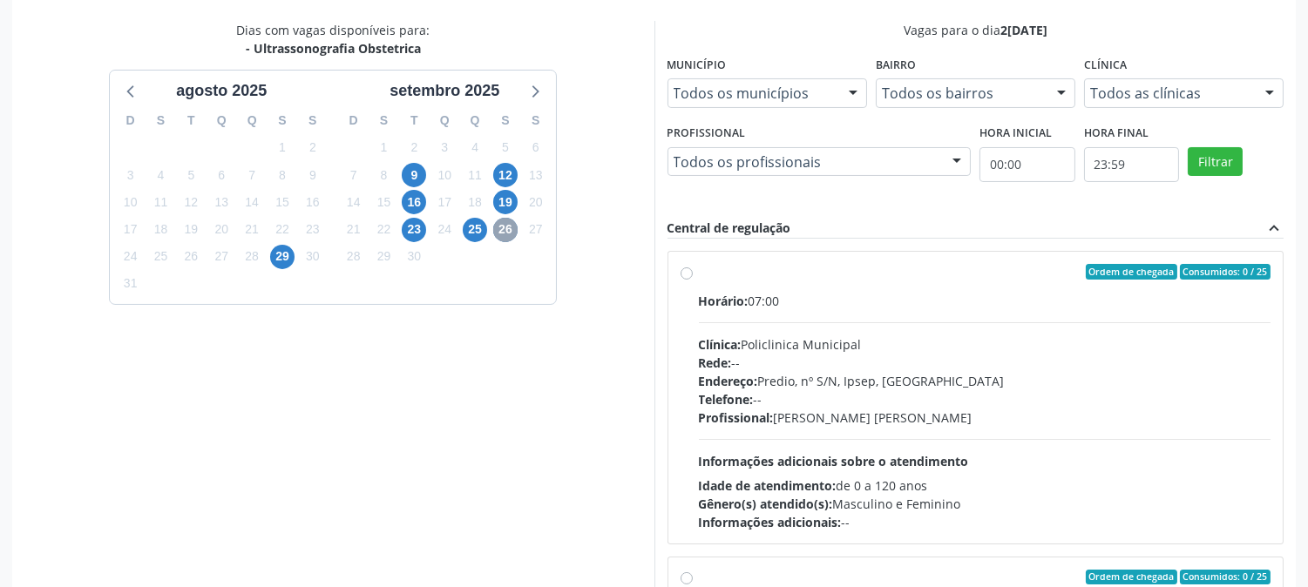
scroll to position [453, 0]
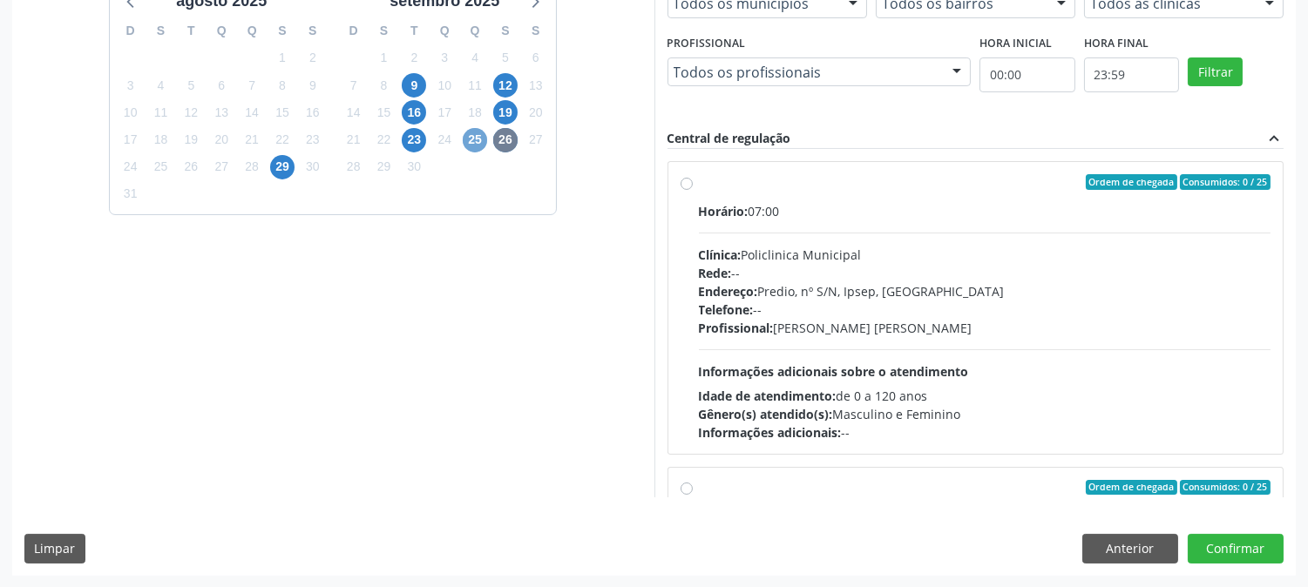
click at [471, 129] on span "25" at bounding box center [475, 140] width 24 height 24
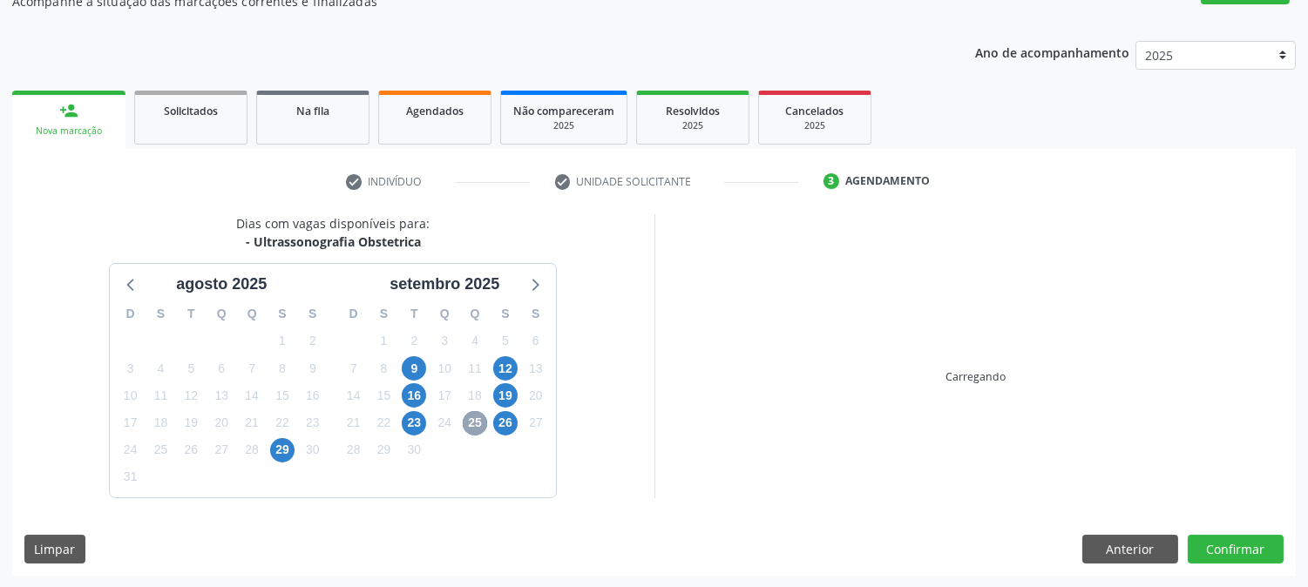
scroll to position [422, 0]
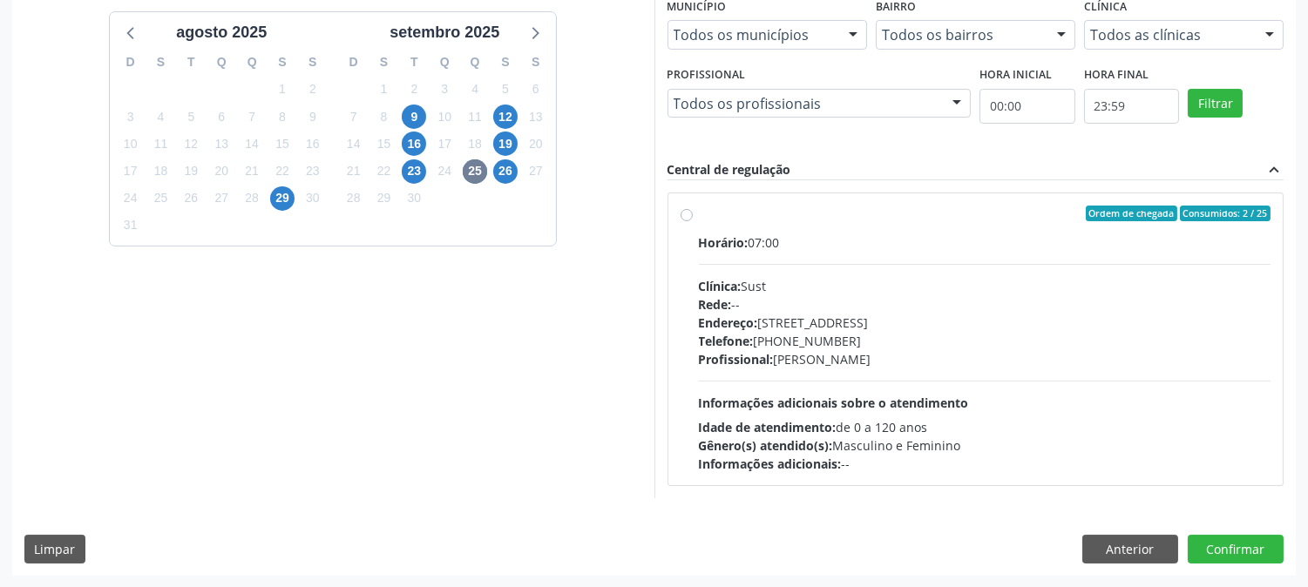
click at [1007, 393] on div "Horário: 07:00 Clínica: Sust Rede: -- Endereço: [STREET_ADDRESS] Telefone: [PHO…" at bounding box center [985, 353] width 572 height 240
click at [693, 221] on input "Ordem de chegada Consumidos: 2 / 25 Horário: 07:00 Clínica: Sust Rede: -- Ender…" at bounding box center [686, 214] width 12 height 16
radio input "true"
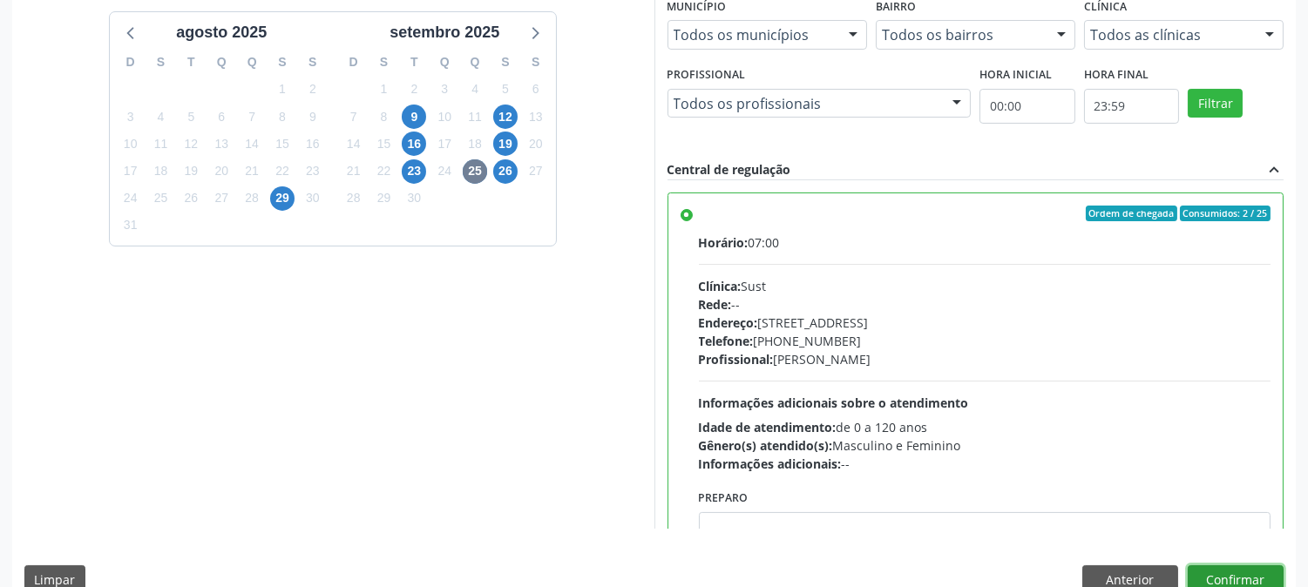
click at [1234, 565] on button "Confirmar" at bounding box center [1235, 580] width 96 height 30
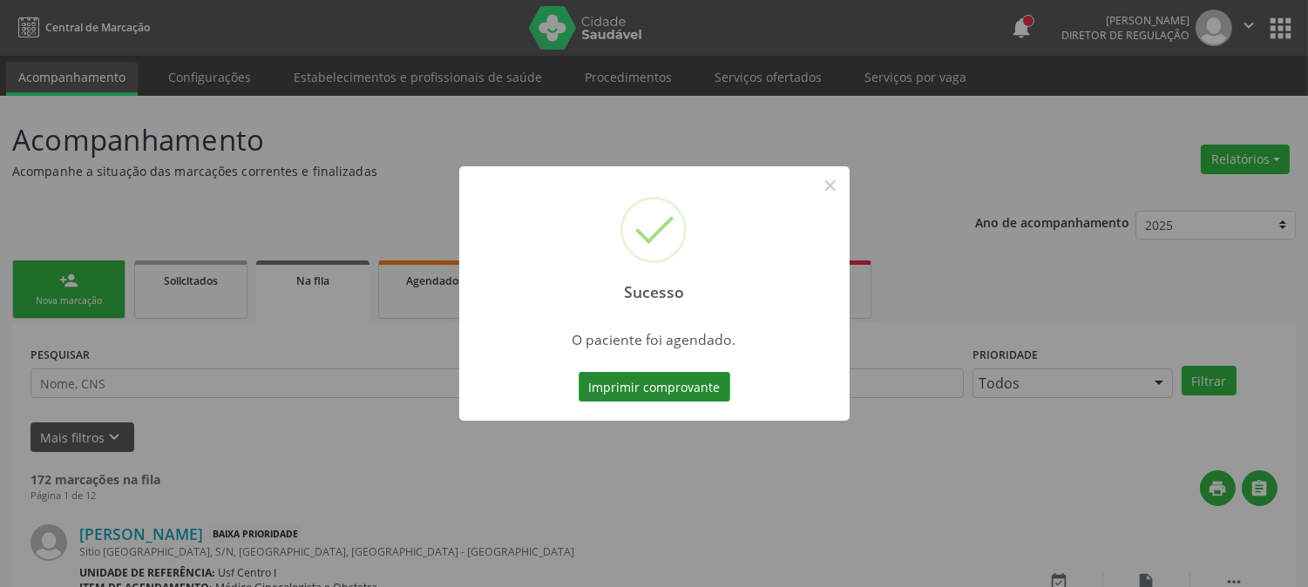
click at [649, 385] on button "Imprimir comprovante" at bounding box center [654, 387] width 152 height 30
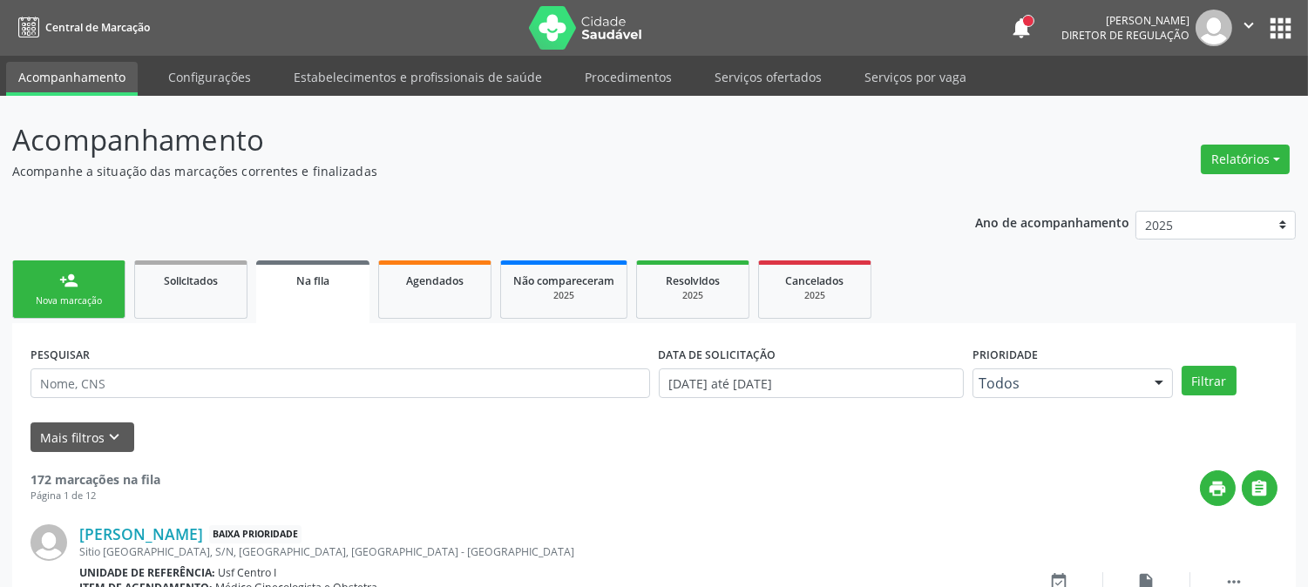
click at [57, 315] on link "person_add Nova marcação" at bounding box center [68, 289] width 113 height 58
click at [102, 286] on link "person_add Nova marcação" at bounding box center [68, 289] width 113 height 58
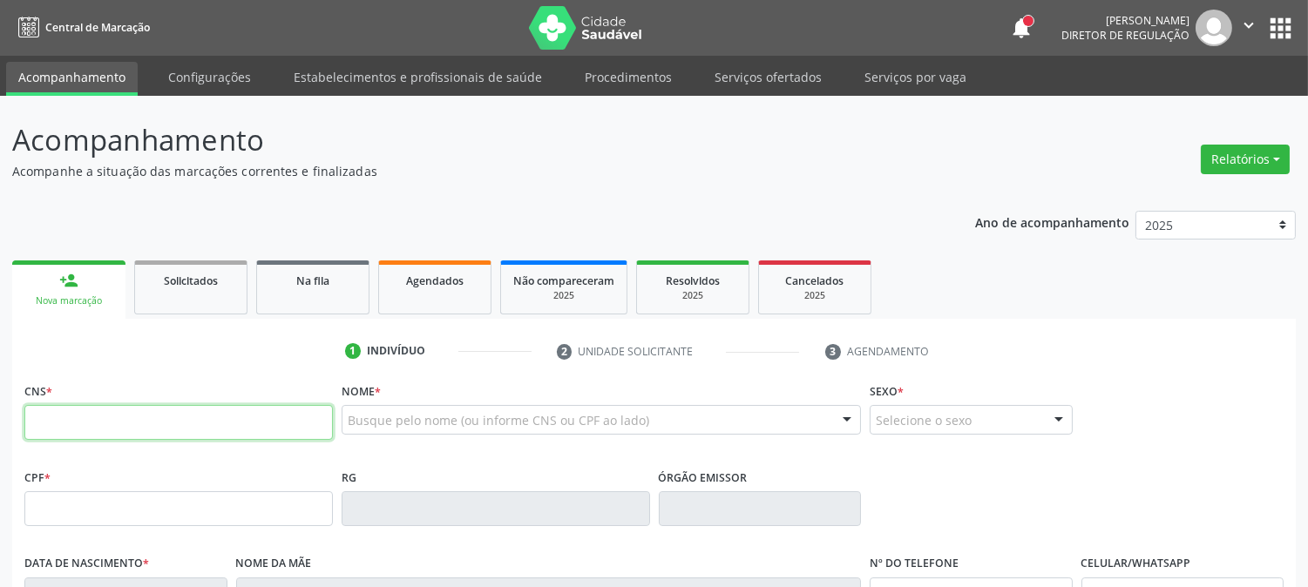
click at [94, 419] on input "text" at bounding box center [178, 422] width 308 height 35
type input "898 0051 4531 4932"
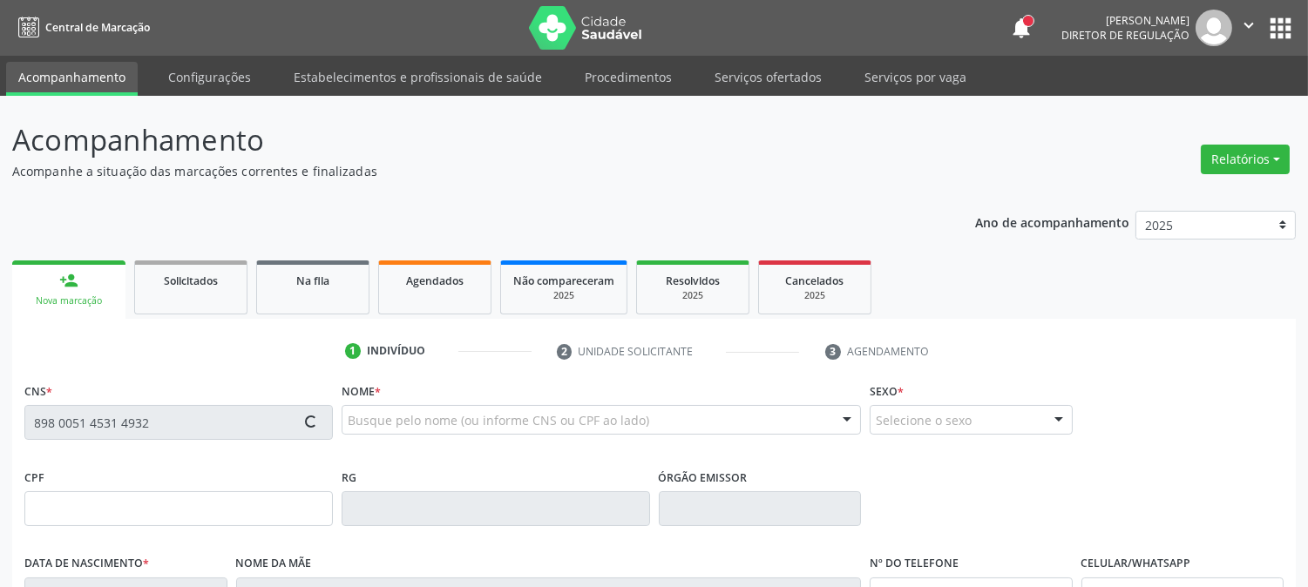
type input "141.279.434-08"
type input "[DATE]"
type input "[PERSON_NAME]"
type input "[PHONE_NUMBER]"
type input "057.568.314-79"
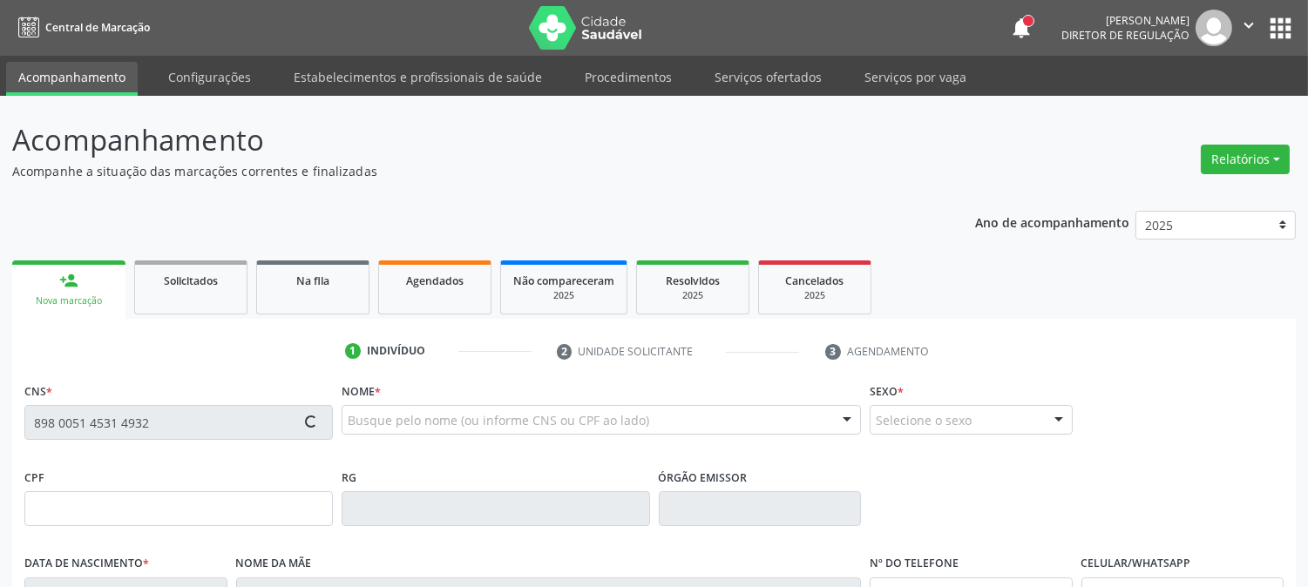
type input "181"
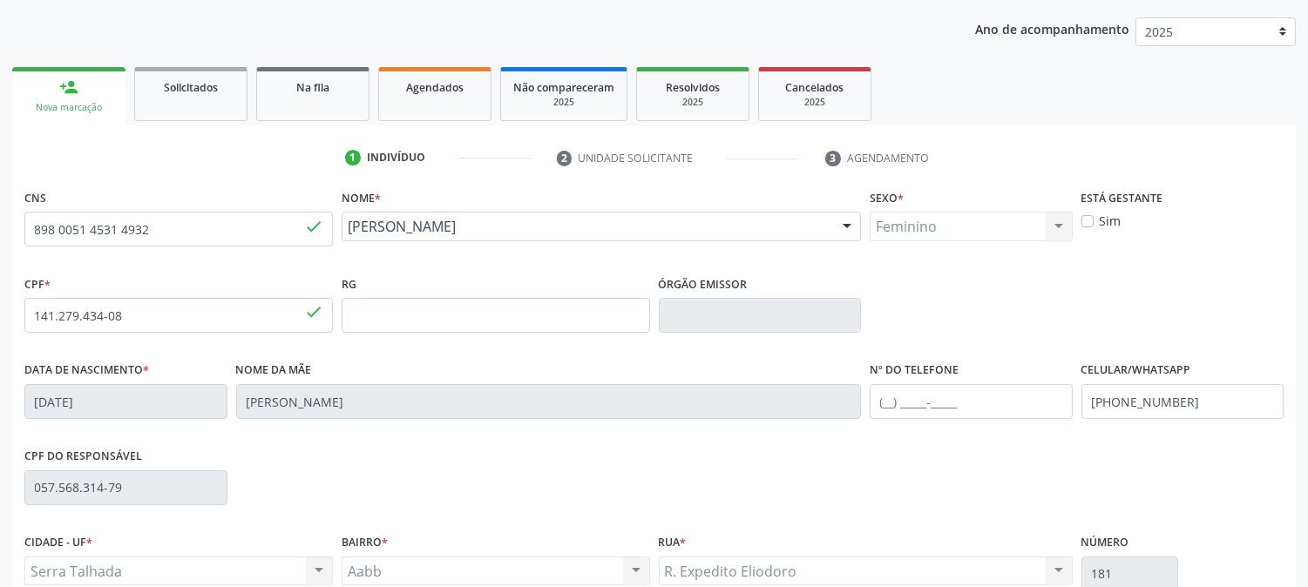
scroll to position [355, 0]
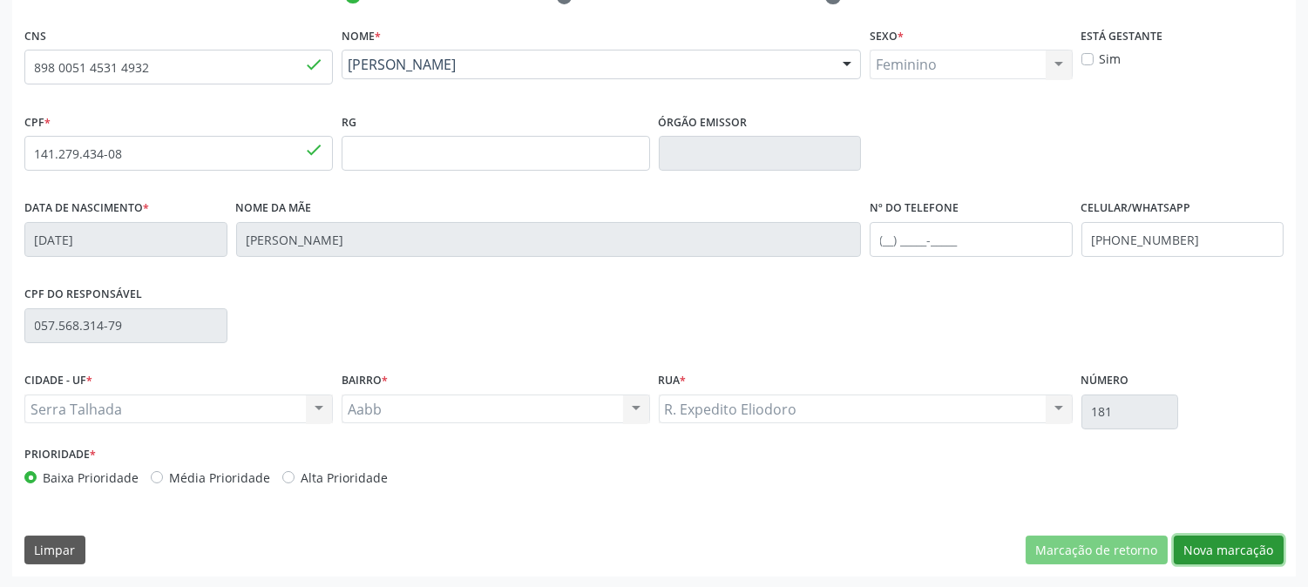
click at [1229, 540] on button "Nova marcação" at bounding box center [1229, 551] width 110 height 30
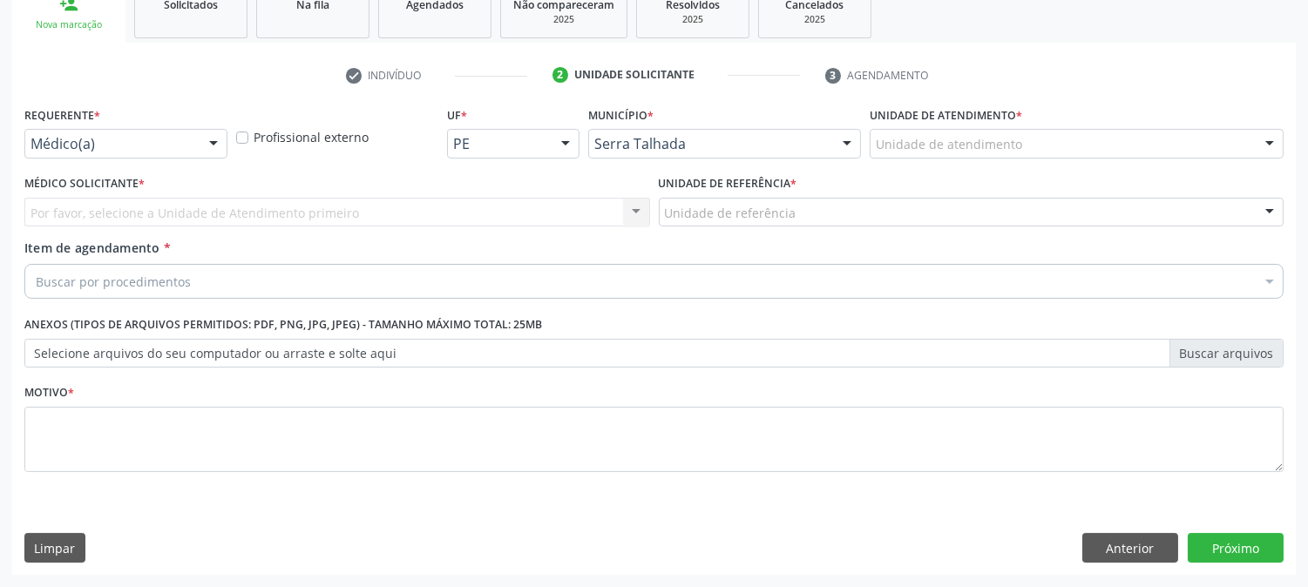
scroll to position [275, 0]
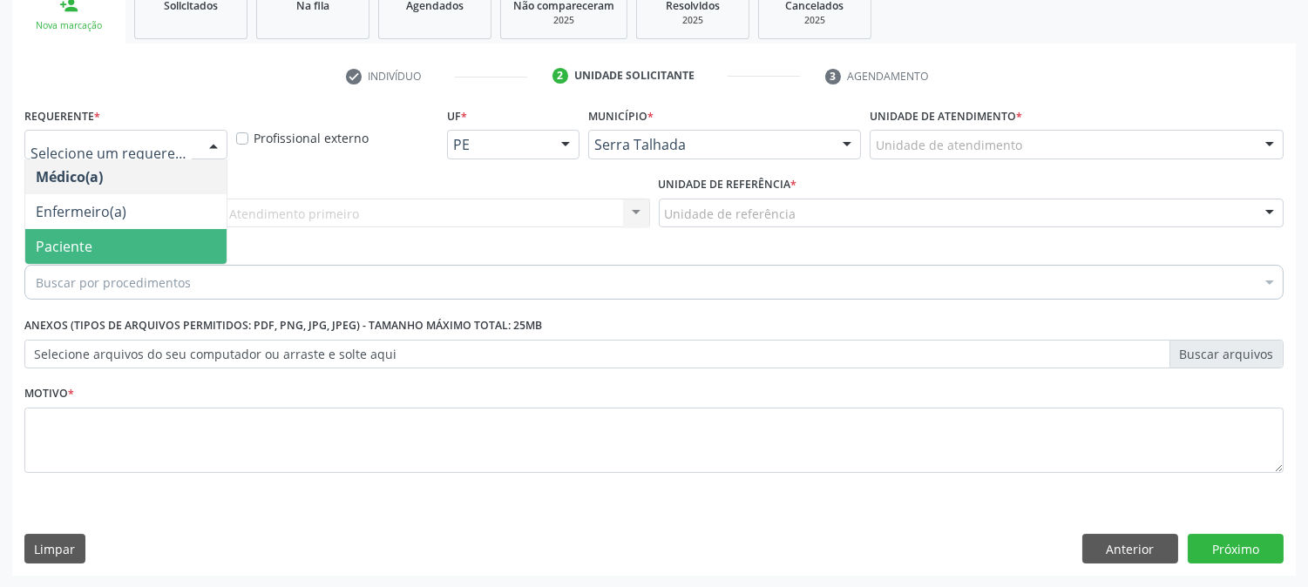
click at [125, 237] on span "Paciente" at bounding box center [125, 246] width 201 height 35
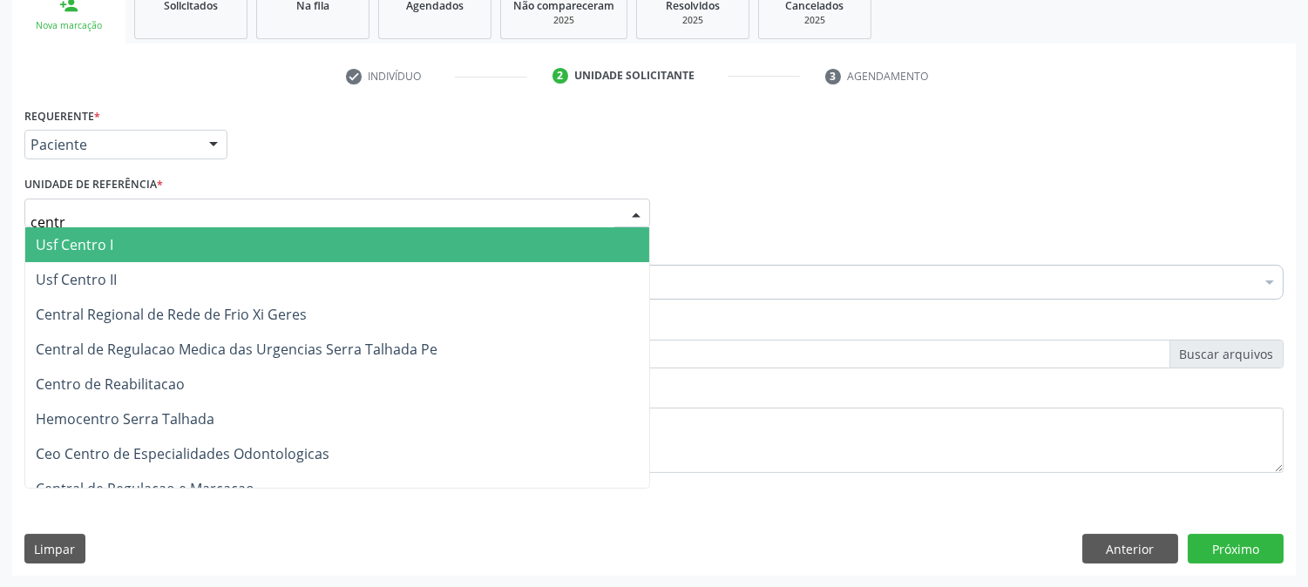
type input "centro"
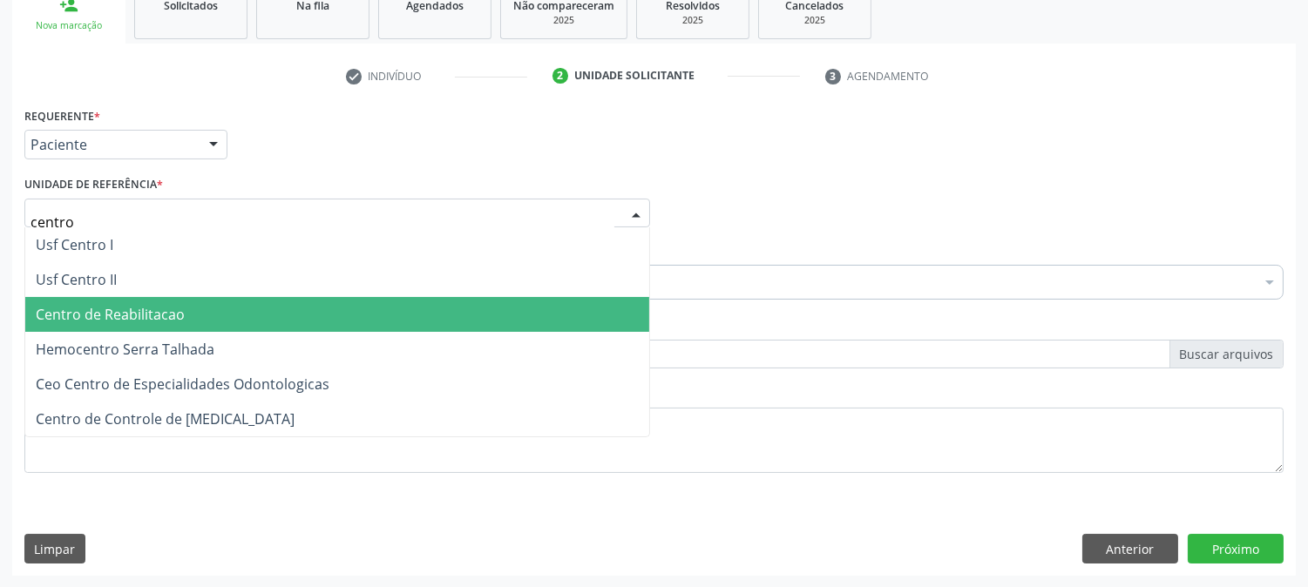
click at [152, 309] on span "Centro de Reabilitacao" at bounding box center [110, 314] width 149 height 19
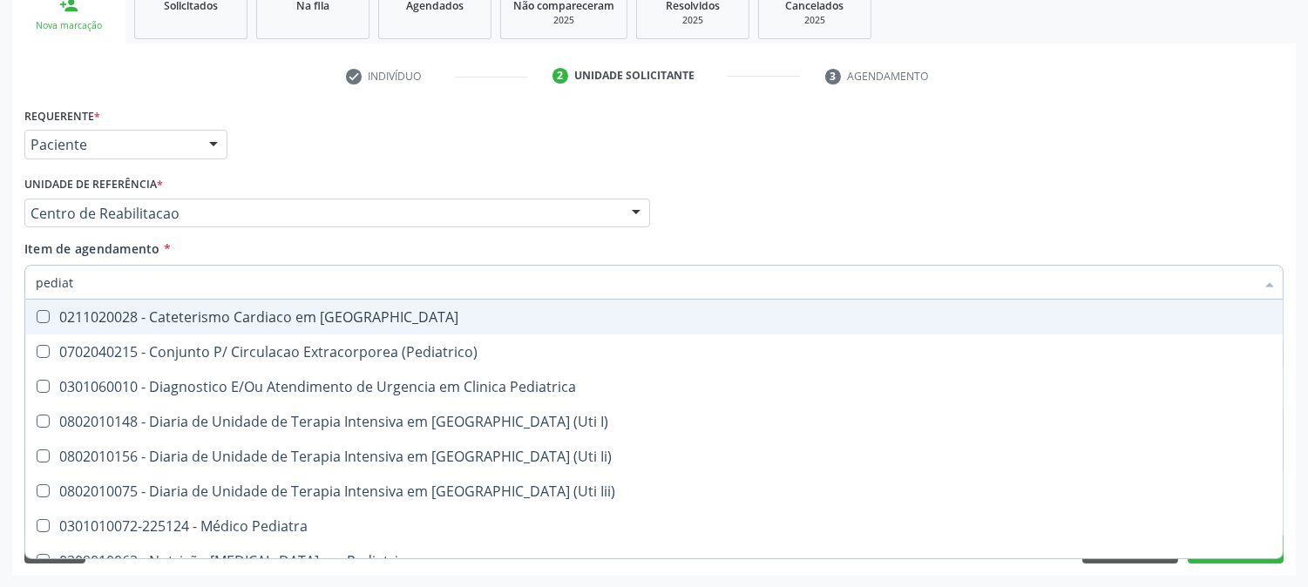
type input "pediatr"
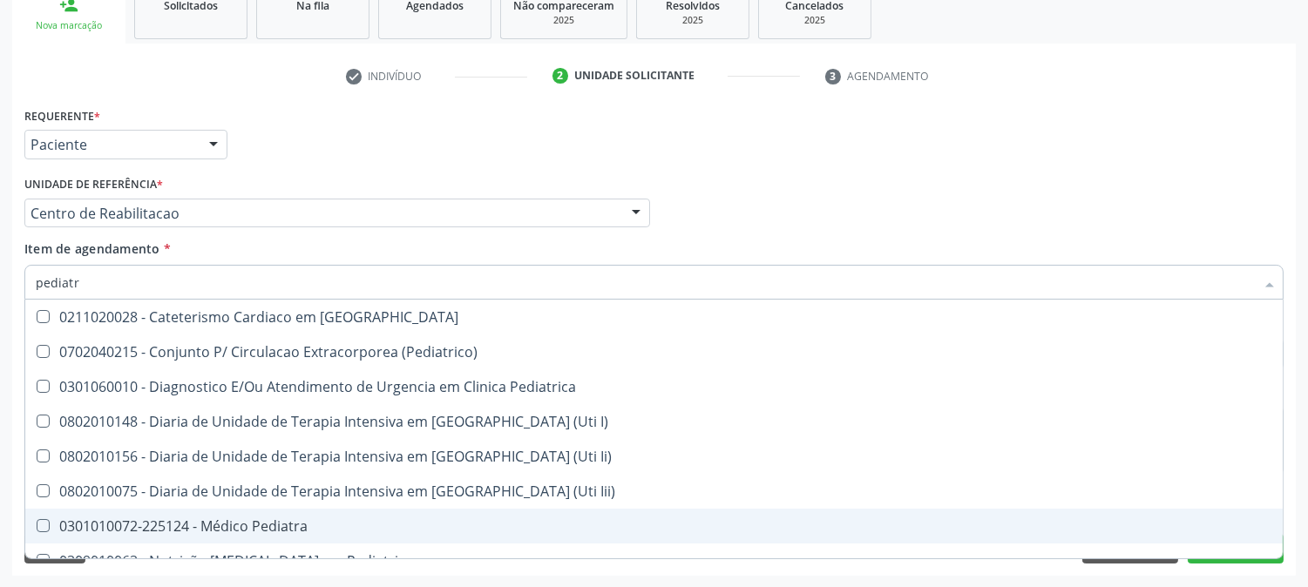
click at [271, 533] on span "0301010072-225124 - Médico Pediatra" at bounding box center [653, 526] width 1257 height 35
checkbox Pediatra "true"
checkbox \(Pediatrico\) "true"
checkbox Pediatra "false"
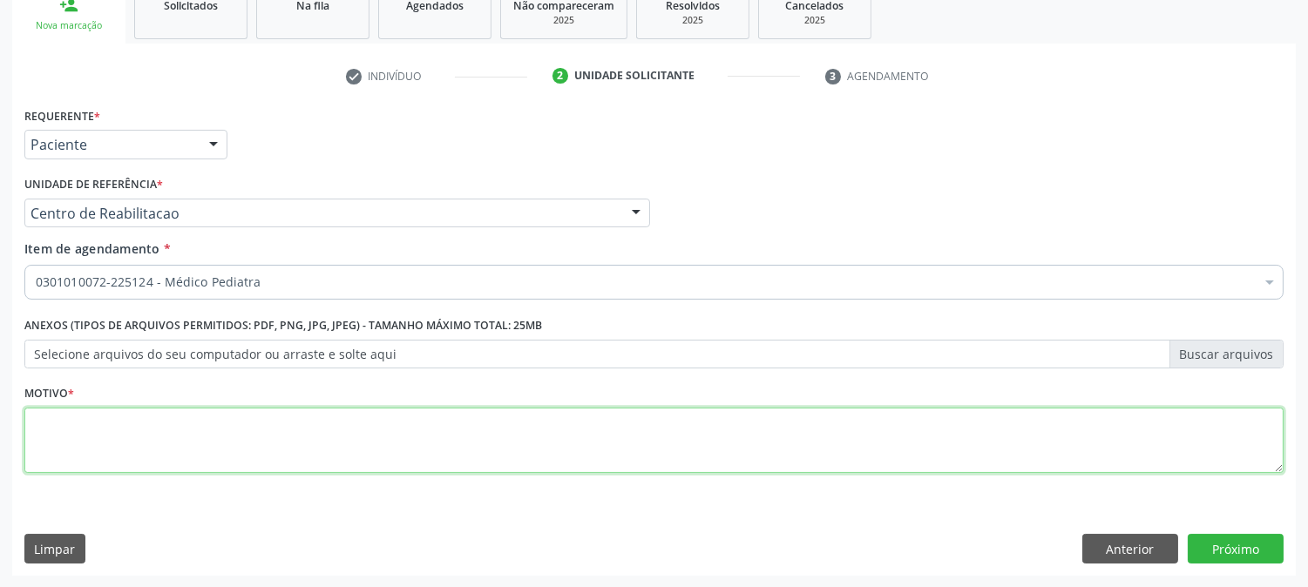
click at [210, 446] on textarea at bounding box center [653, 441] width 1259 height 66
type textarea "."
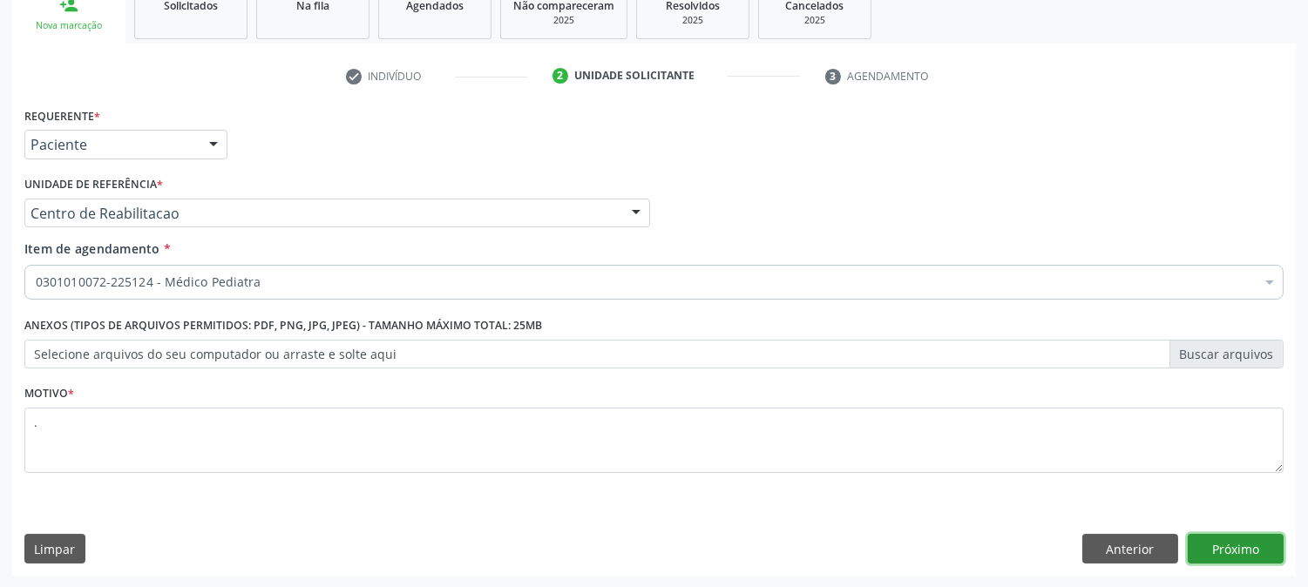
click at [1238, 537] on button "Próximo" at bounding box center [1235, 549] width 96 height 30
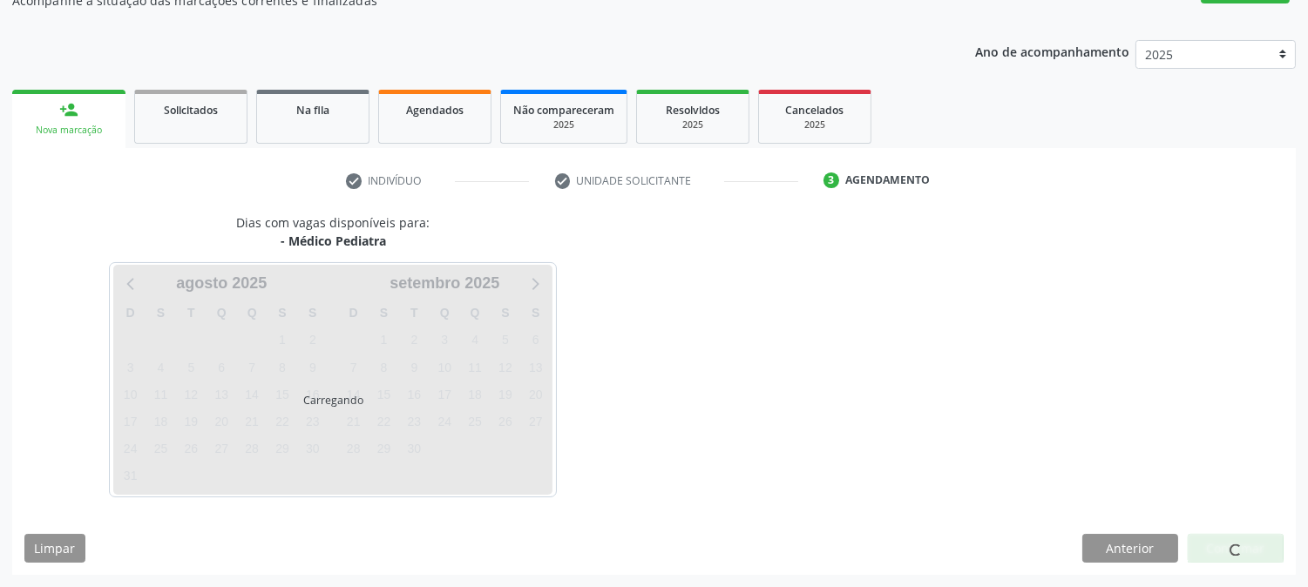
scroll to position [170, 0]
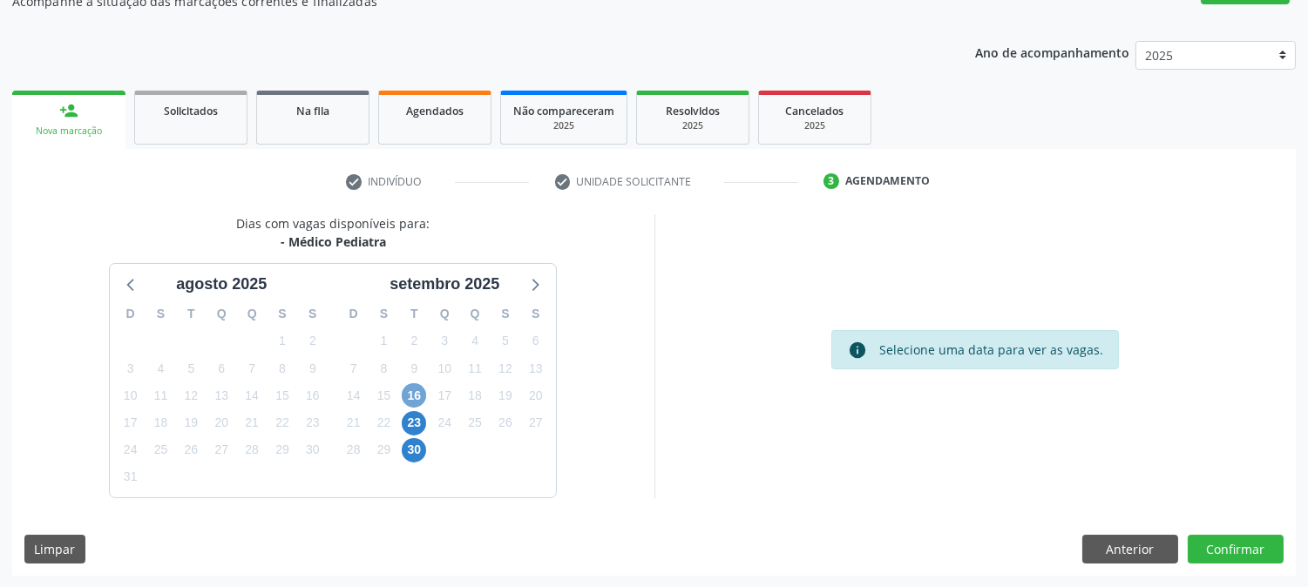
click at [406, 390] on span "16" at bounding box center [414, 395] width 24 height 24
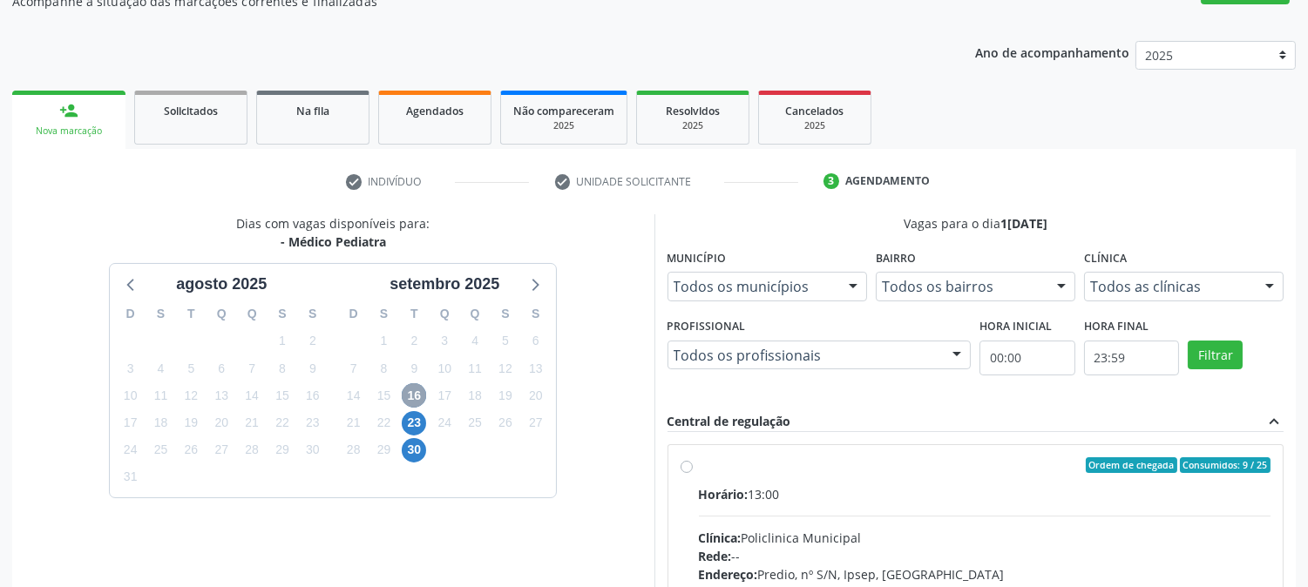
scroll to position [422, 0]
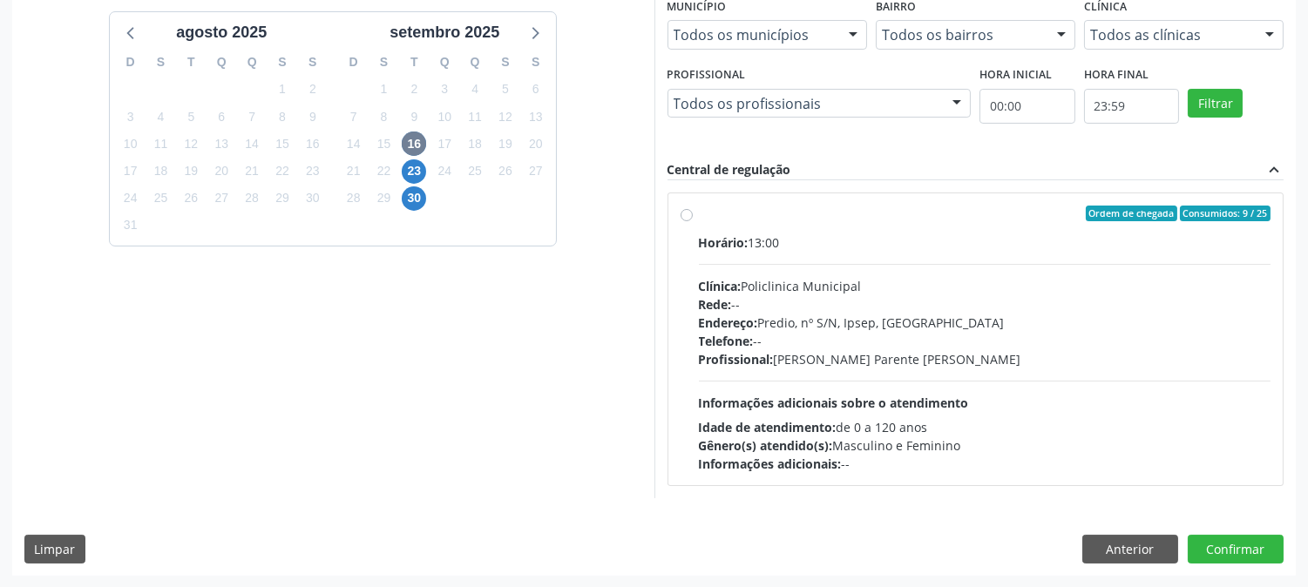
click at [893, 397] on span "Informações adicionais sobre o atendimento" at bounding box center [834, 403] width 270 height 17
click at [693, 221] on input "Ordem de chegada Consumidos: 9 / 25 Horário: 13:00 Clínica: Policlinica Municip…" at bounding box center [686, 214] width 12 height 16
radio input "true"
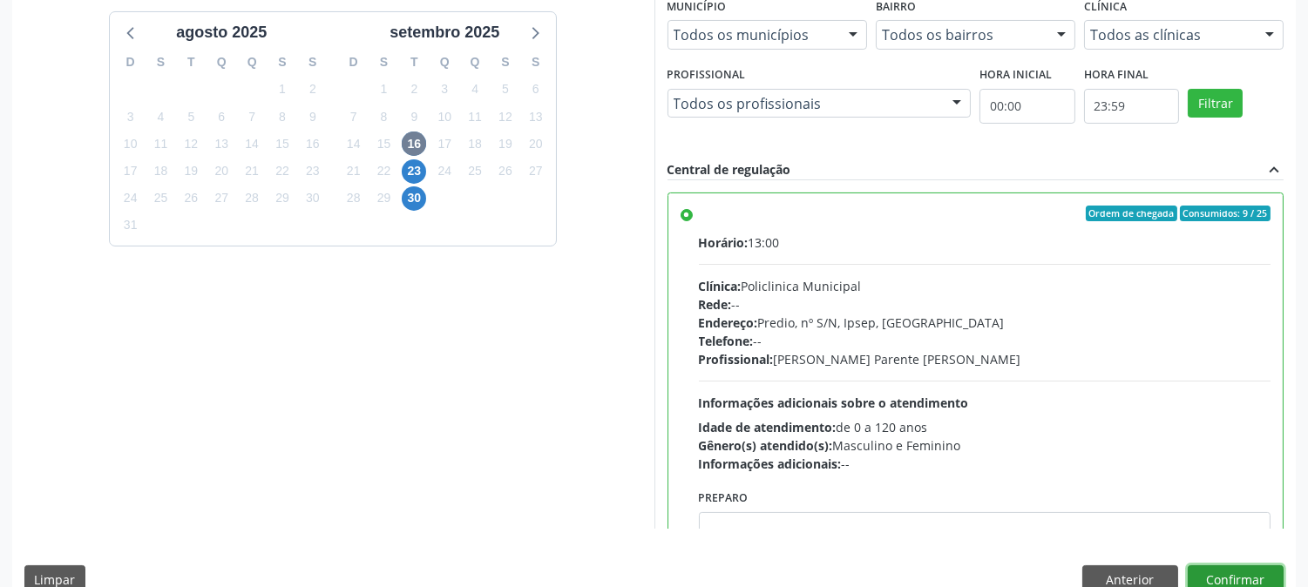
click at [1218, 569] on button "Confirmar" at bounding box center [1235, 580] width 96 height 30
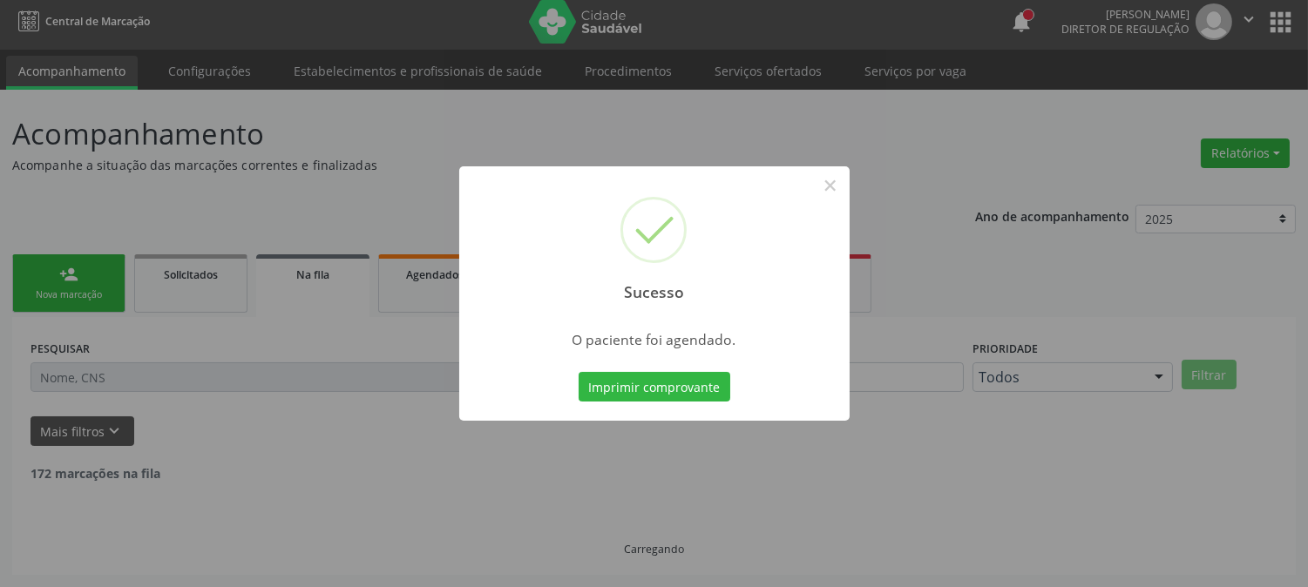
scroll to position [0, 0]
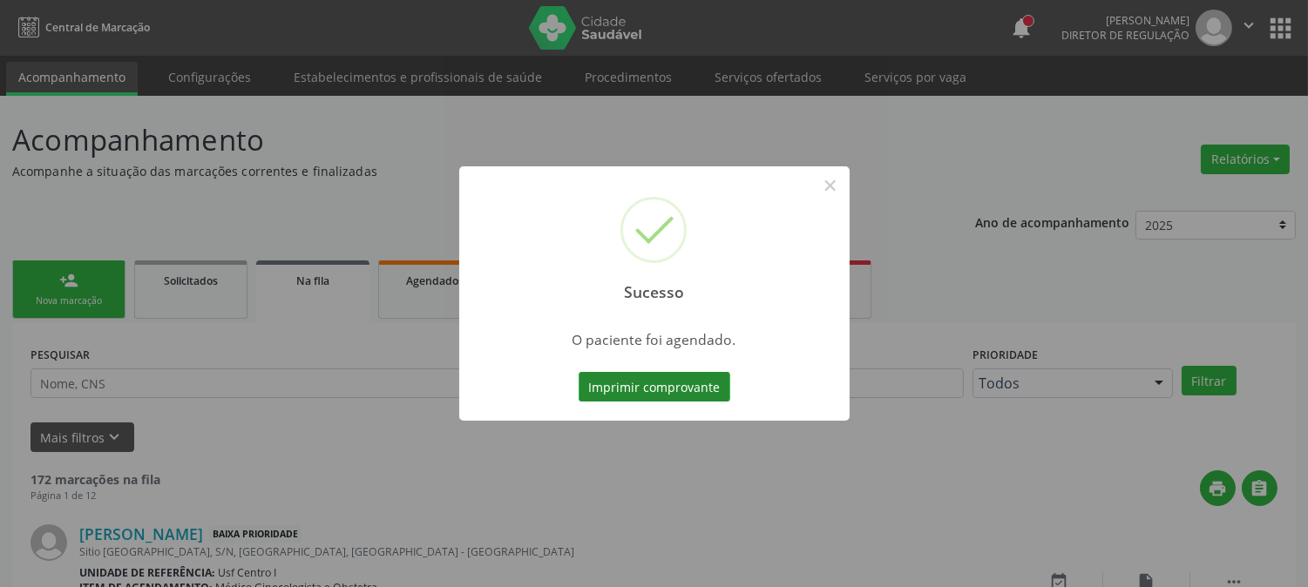
click at [646, 381] on button "Imprimir comprovante" at bounding box center [654, 387] width 152 height 30
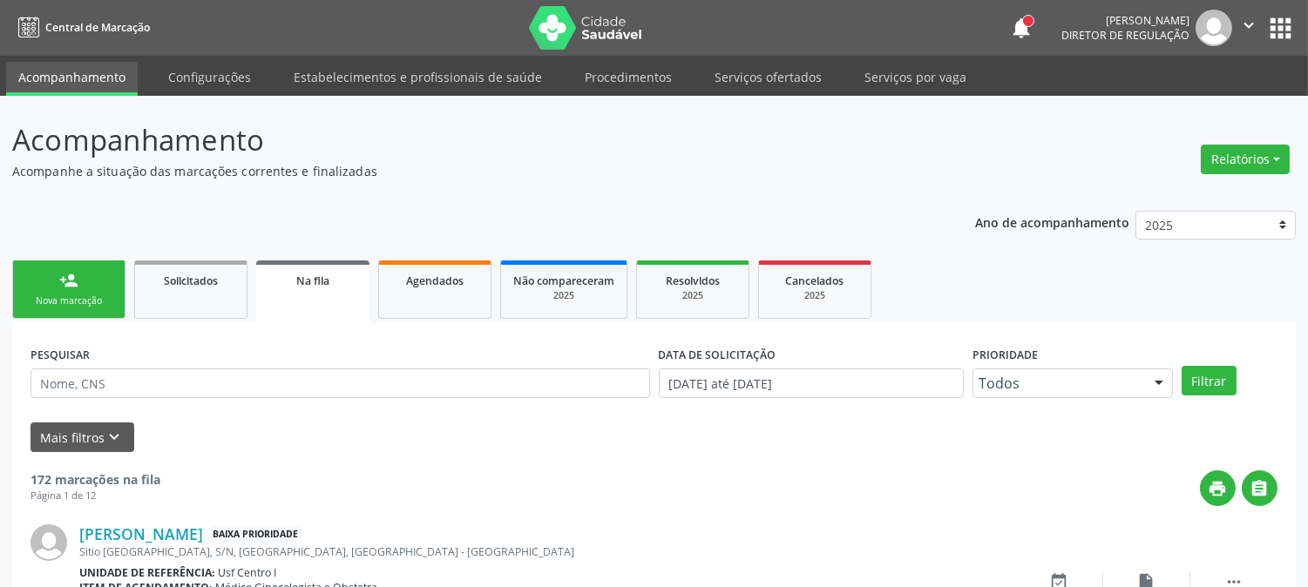
click at [56, 301] on div "Nova marcação" at bounding box center [68, 300] width 87 height 13
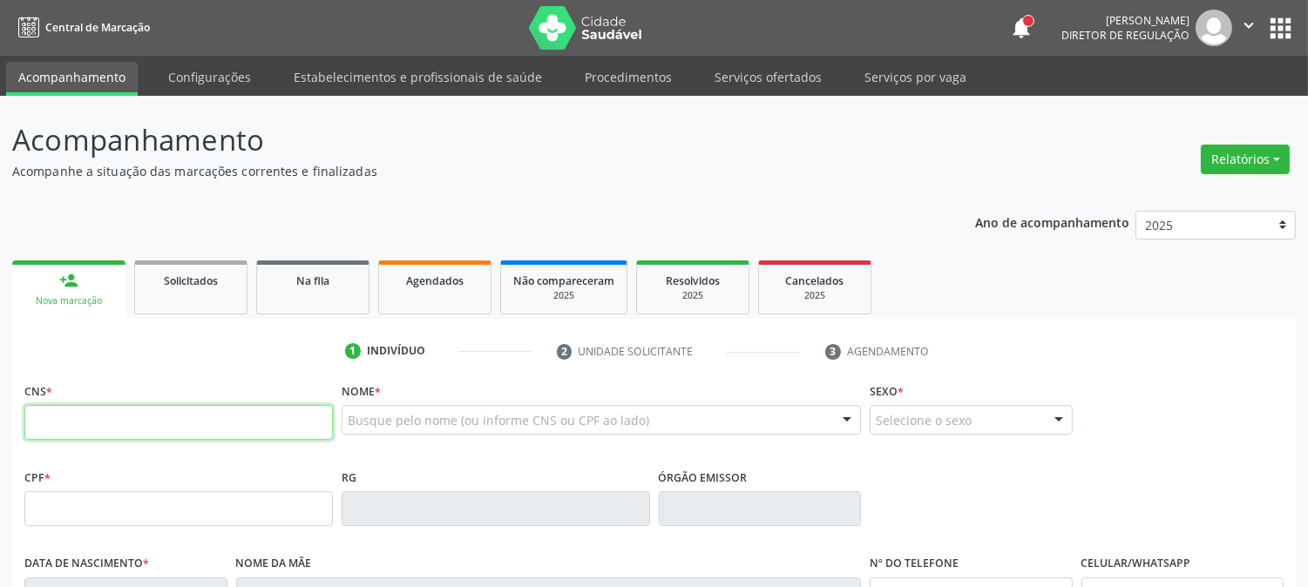
click at [100, 423] on input "text" at bounding box center [178, 422] width 308 height 35
type input "704 5033 9689 7512"
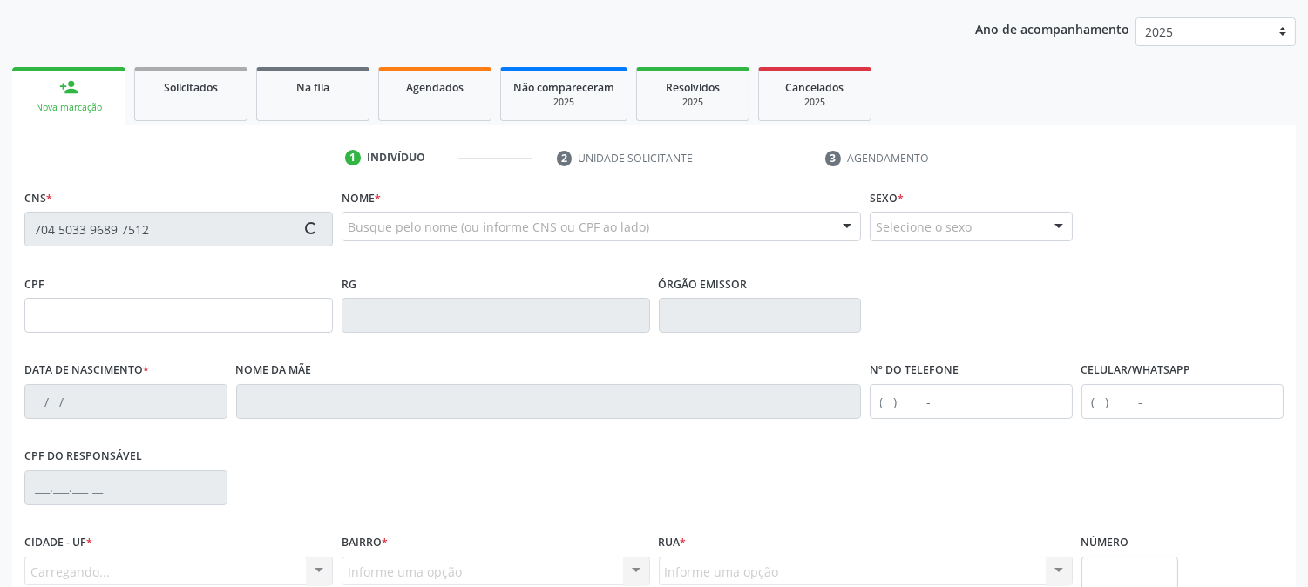
scroll to position [355, 0]
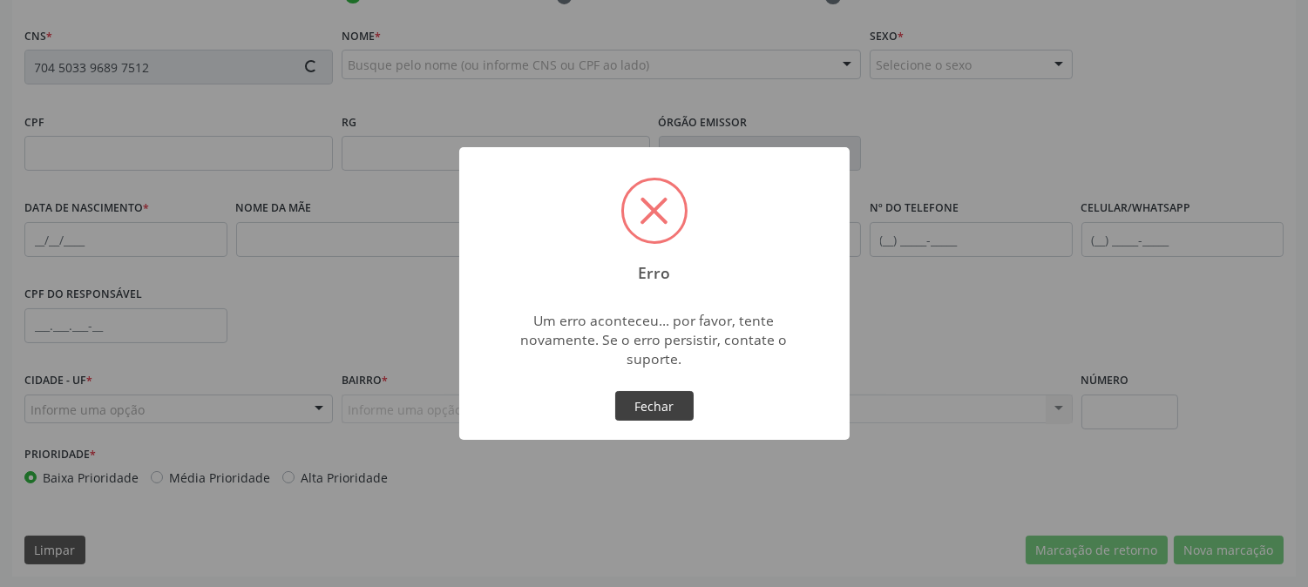
click at [677, 402] on button "Fechar" at bounding box center [654, 406] width 78 height 30
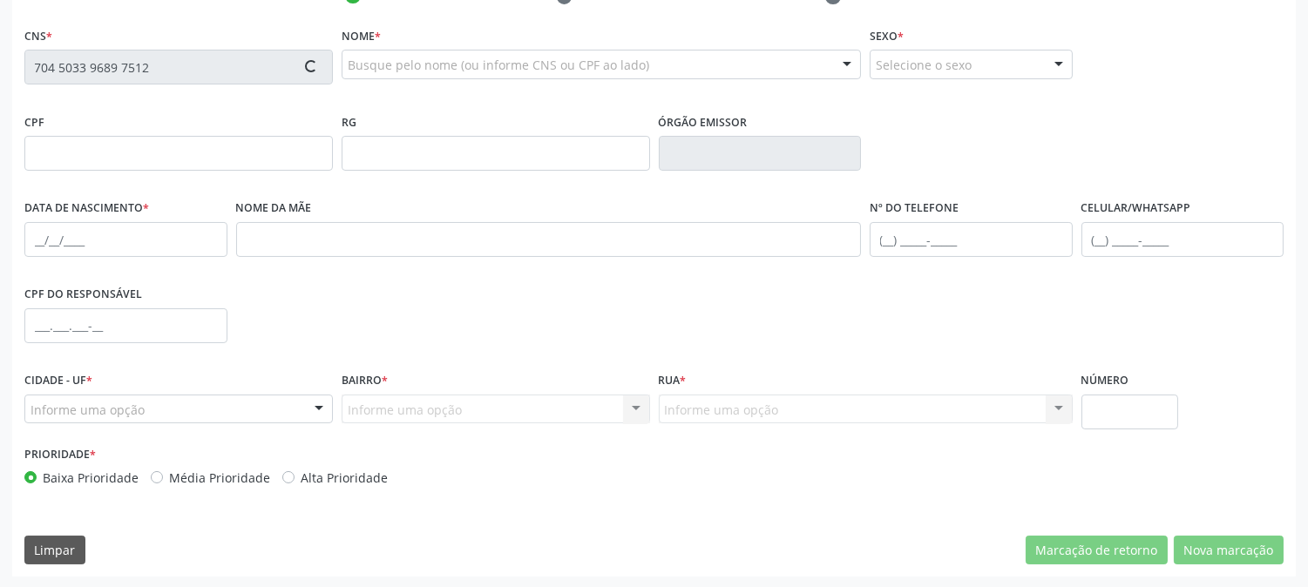
scroll to position [0, 0]
